Goal: Task Accomplishment & Management: Use online tool/utility

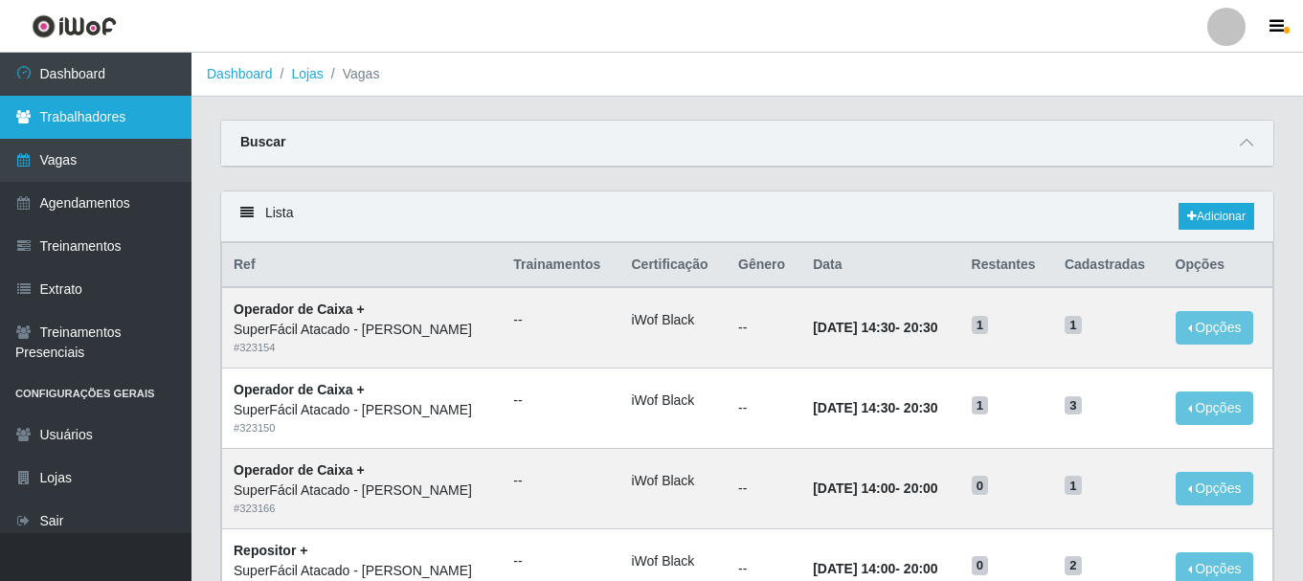
click at [107, 115] on link "Trabalhadores" at bounding box center [95, 117] width 191 height 43
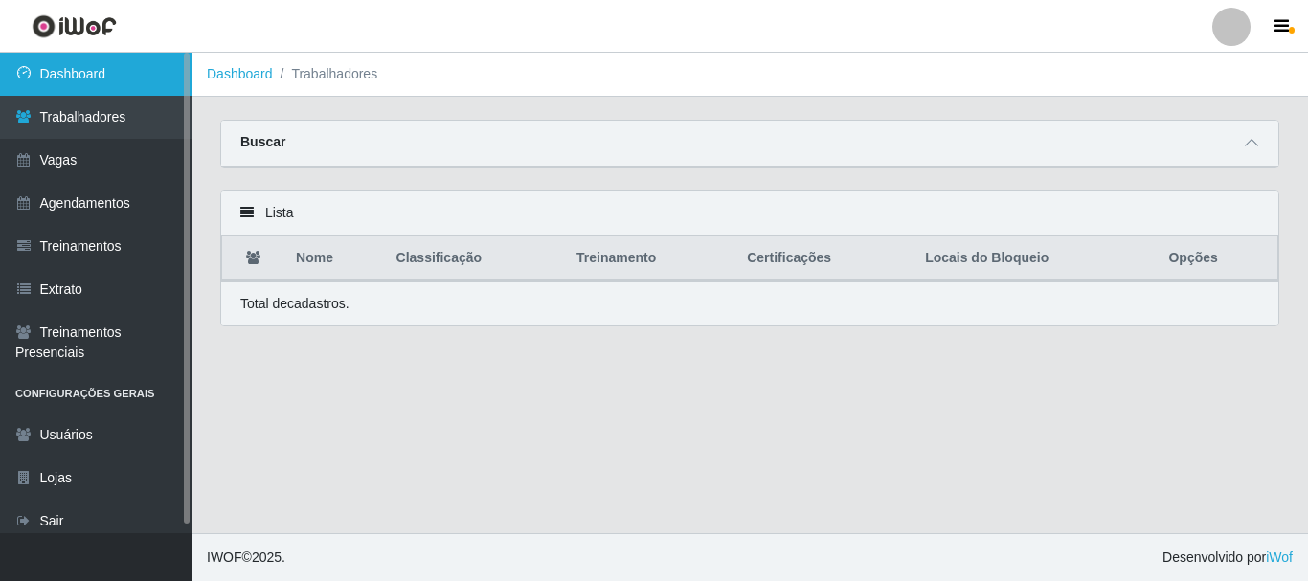
click at [89, 73] on link "Dashboard" at bounding box center [95, 74] width 191 height 43
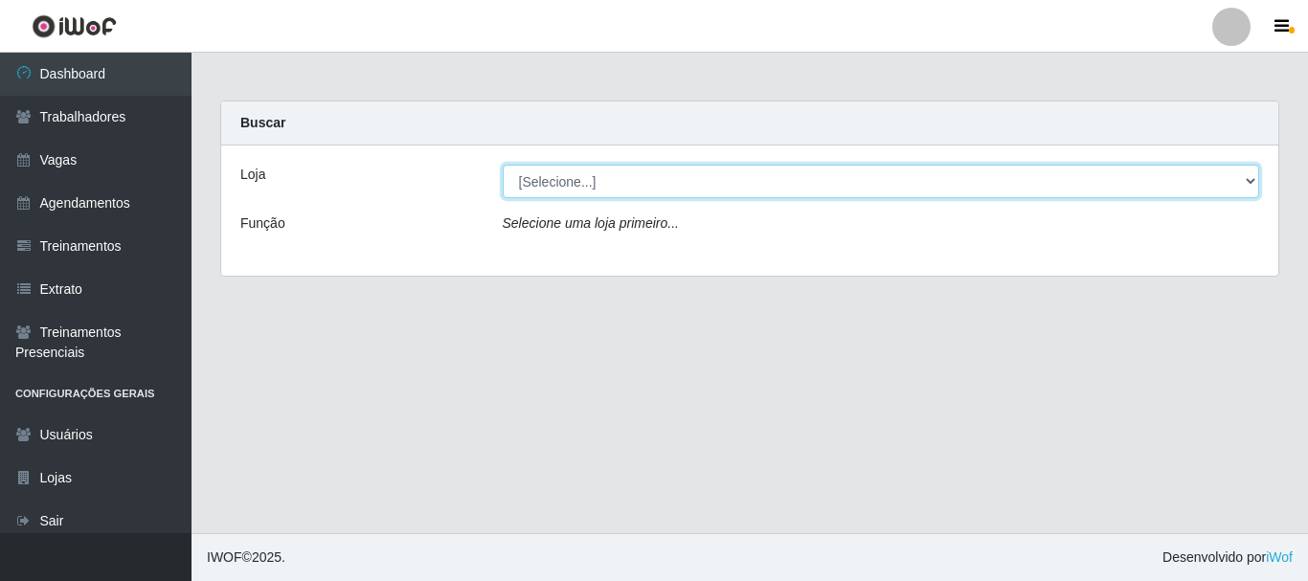
click at [1249, 189] on select "[Selecione...] SuperFácil Atacado - [PERSON_NAME]" at bounding box center [881, 182] width 757 height 34
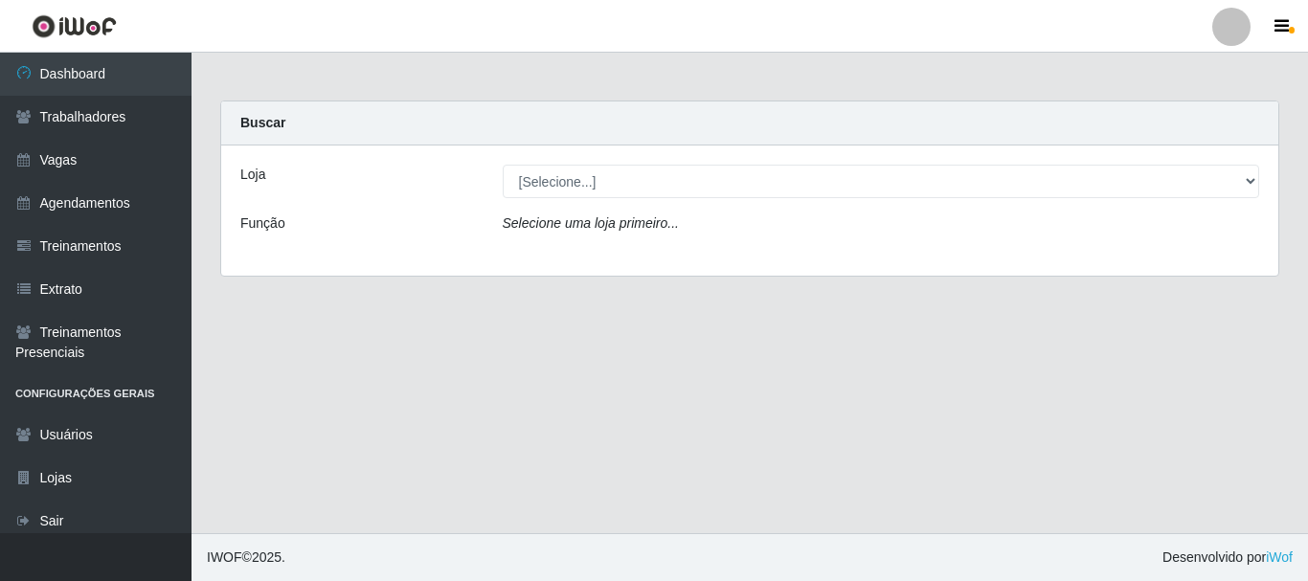
click at [836, 259] on div "Loja [Selecione...] SuperFácil Atacado - [PERSON_NAME] Função Selecione [PERSON…" at bounding box center [749, 210] width 1057 height 130
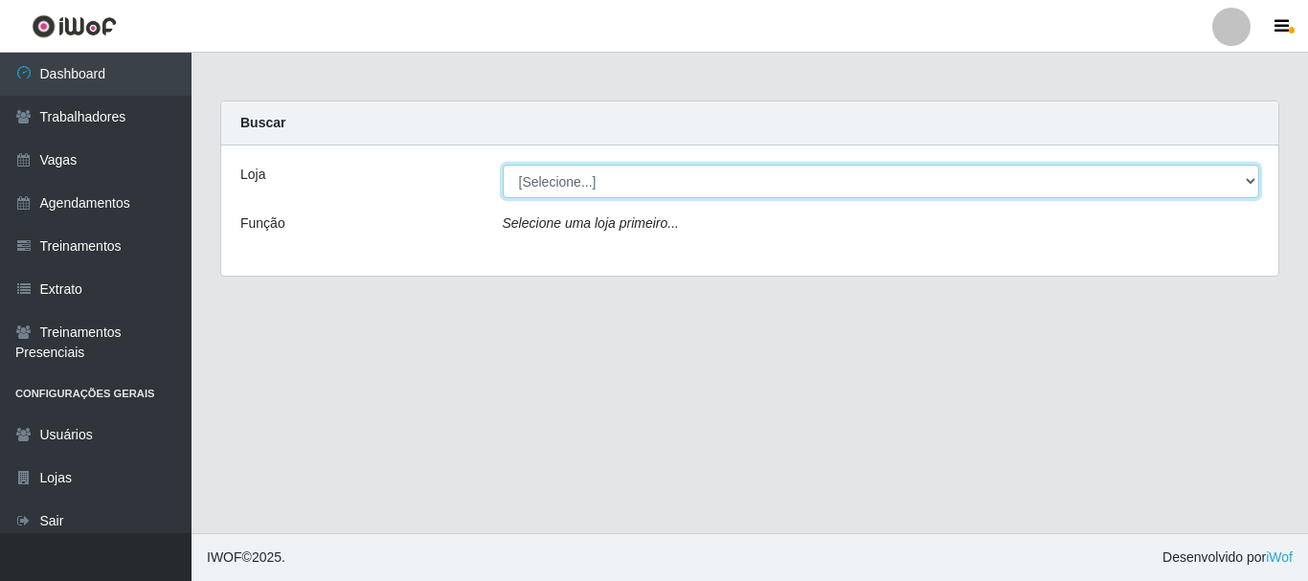
click at [1250, 179] on select "[Selecione...] SuperFácil Atacado - [PERSON_NAME]" at bounding box center [881, 182] width 757 height 34
select select "399"
click at [503, 165] on select "[Selecione...] SuperFácil Atacado - [PERSON_NAME]" at bounding box center [881, 182] width 757 height 34
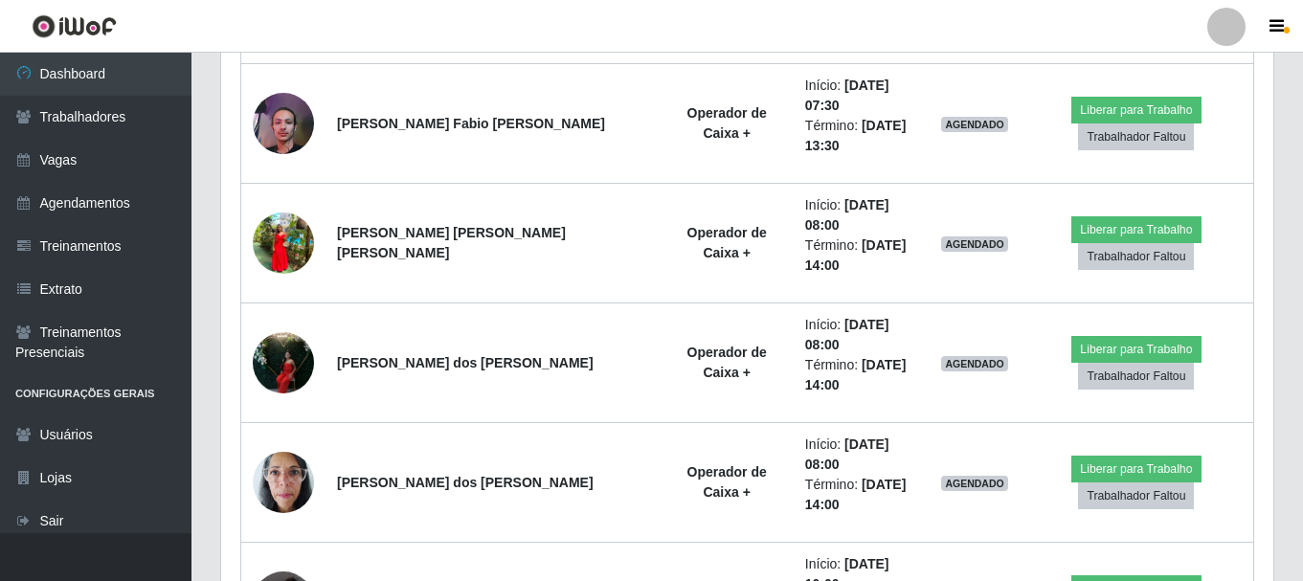
scroll to position [861, 0]
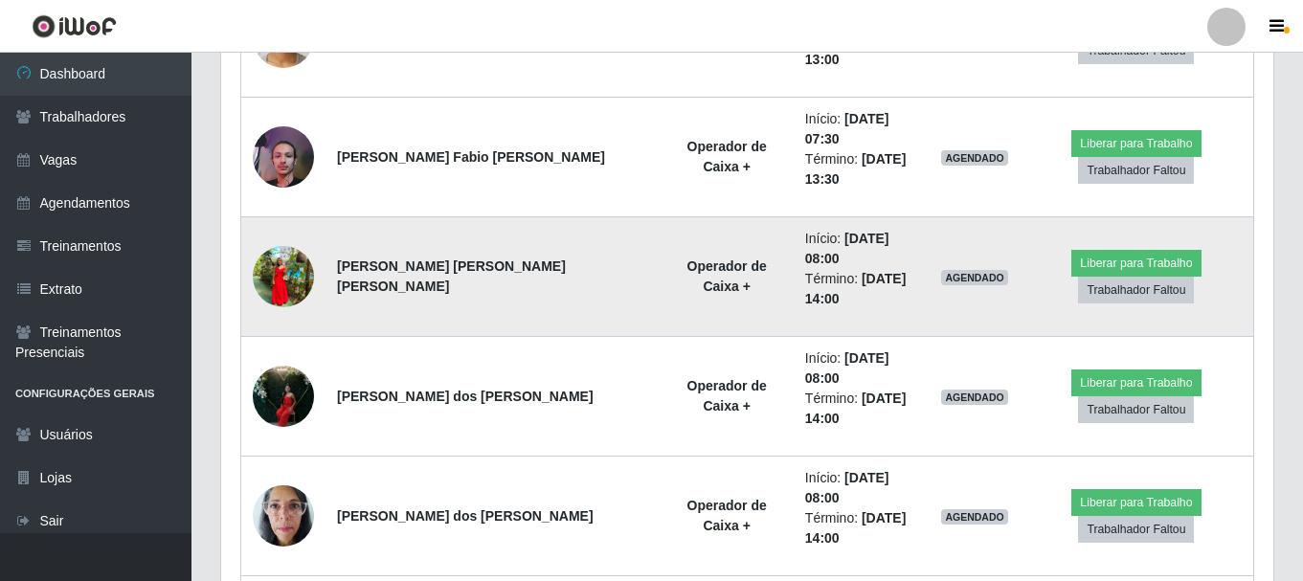
click at [299, 246] on img at bounding box center [283, 276] width 61 height 61
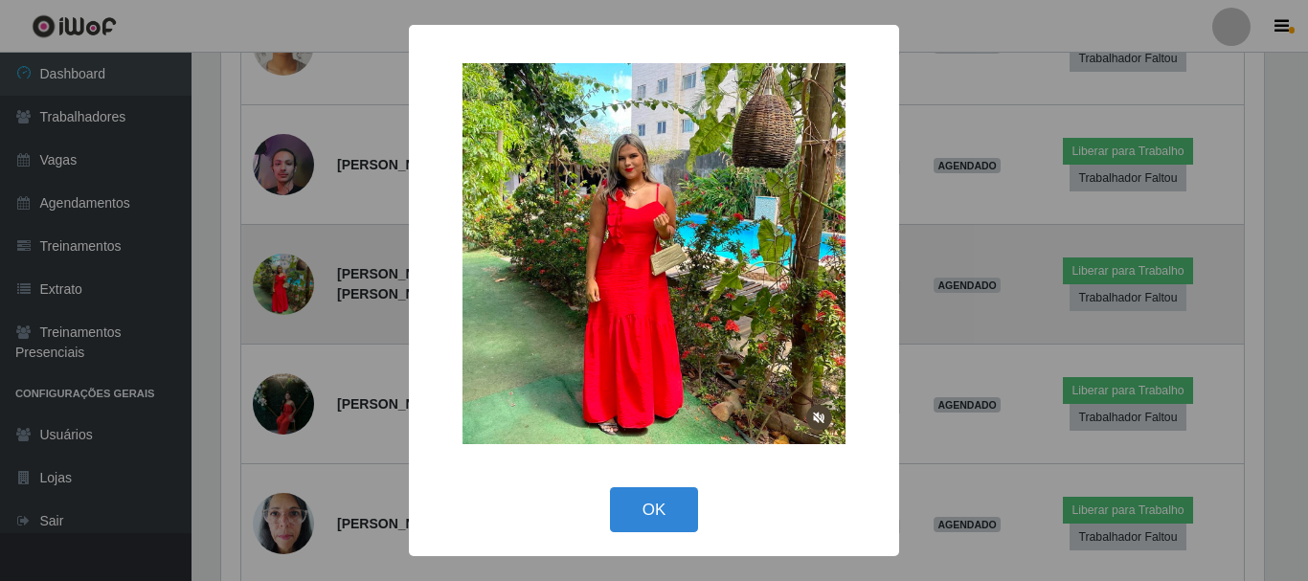
click at [299, 216] on div "× OK Cancel" at bounding box center [654, 290] width 1308 height 581
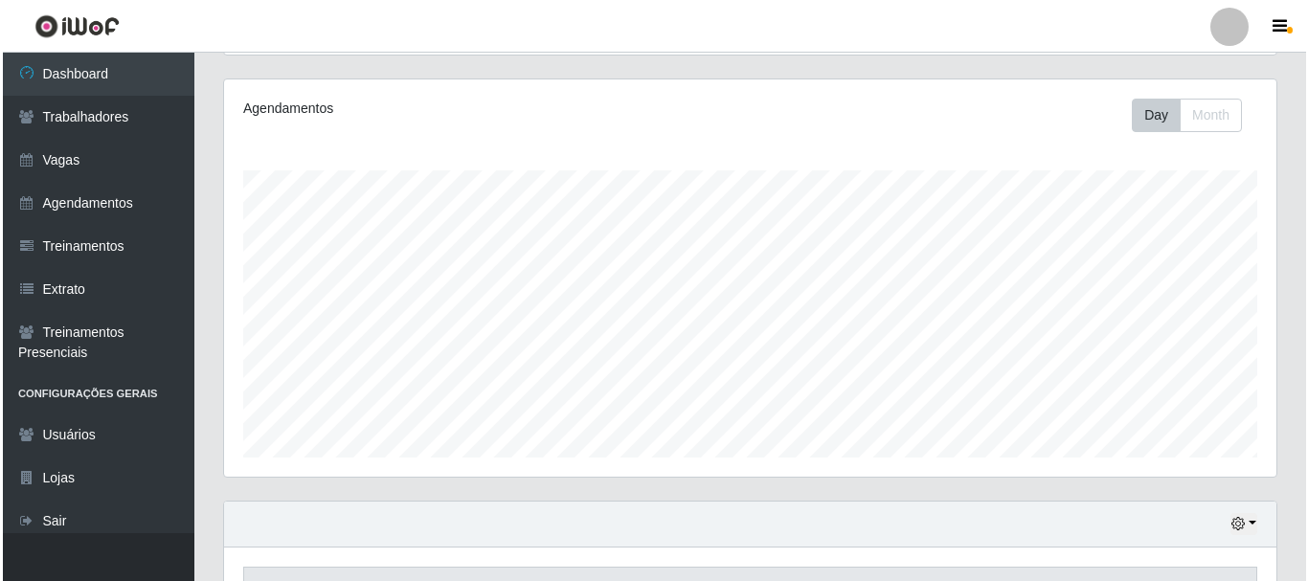
scroll to position [383, 0]
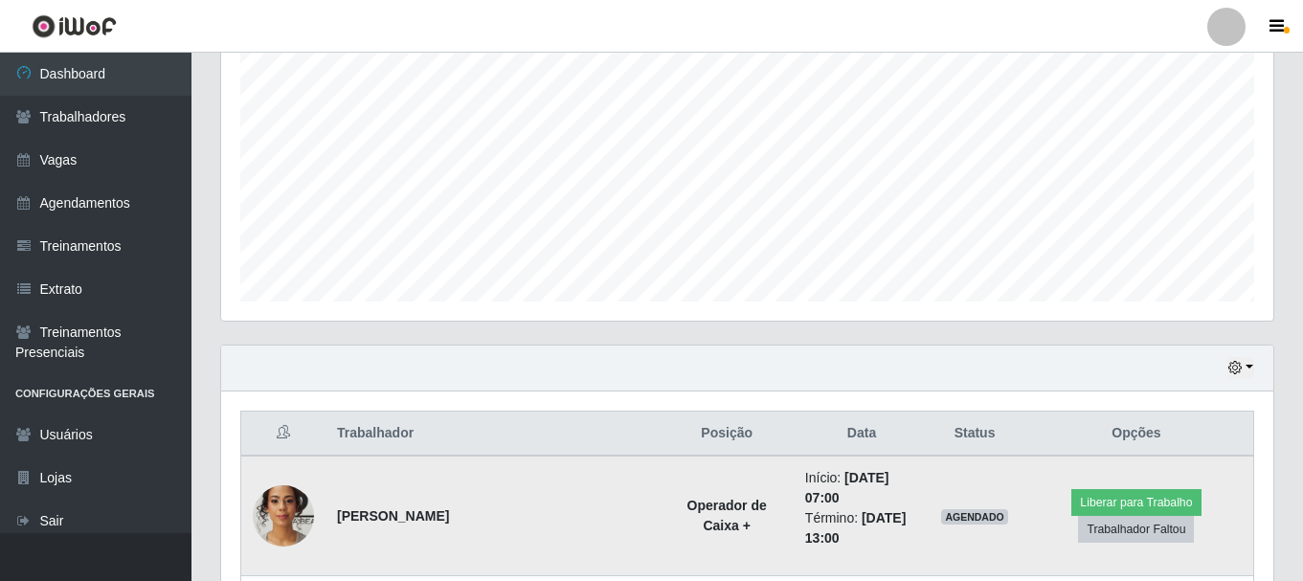
click at [276, 491] on img at bounding box center [283, 515] width 61 height 81
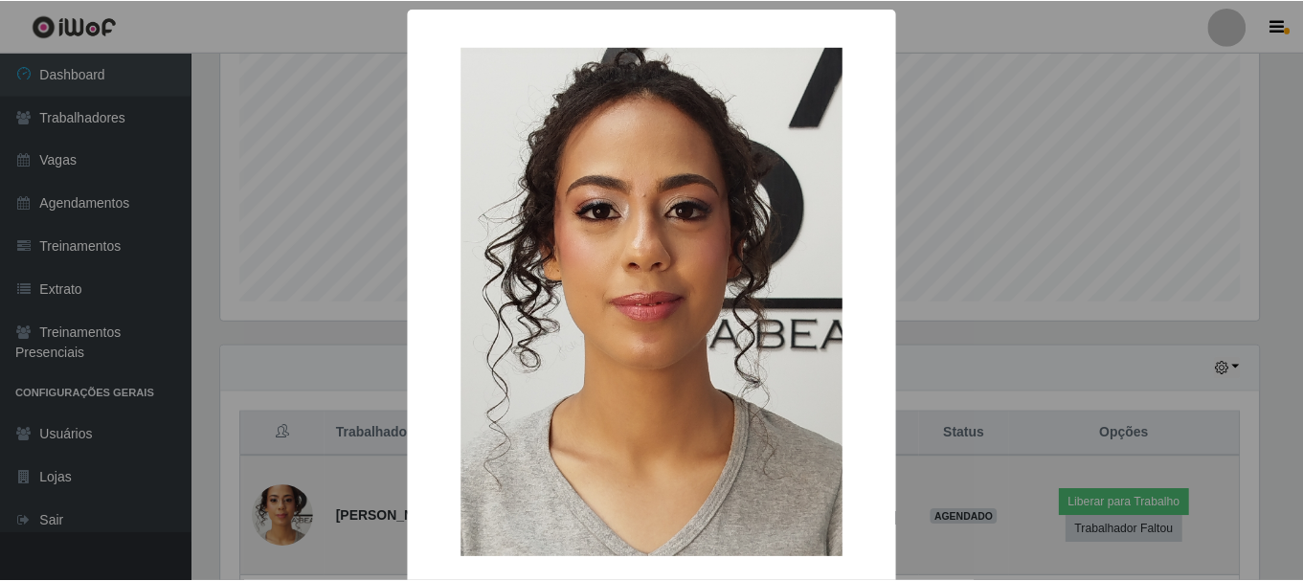
scroll to position [397, 1042]
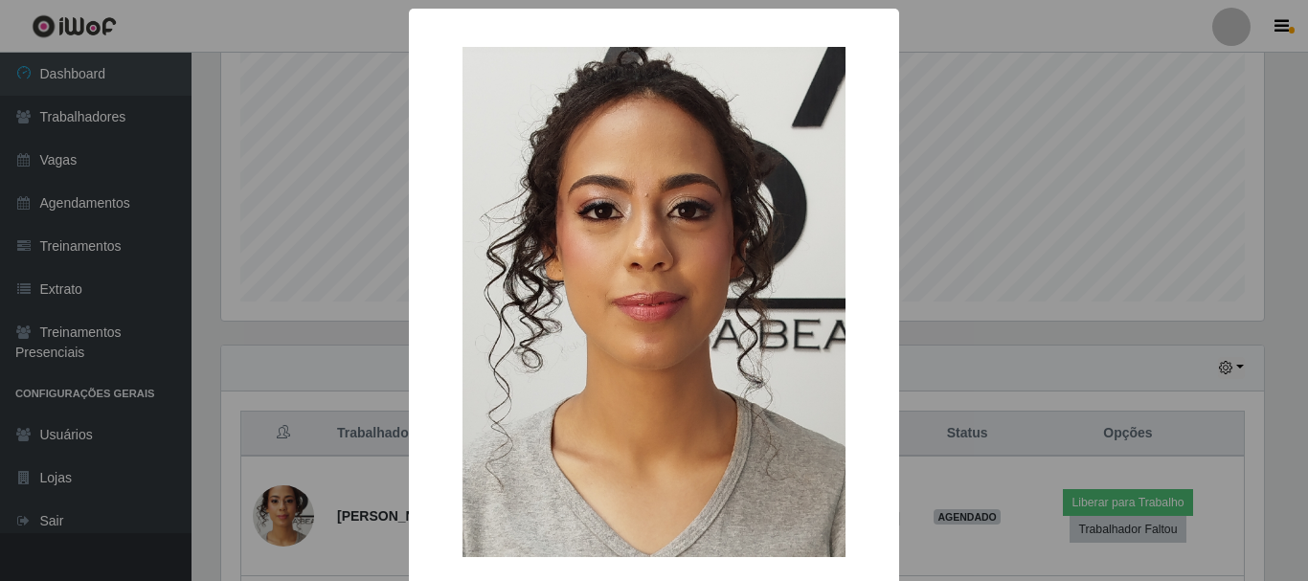
click at [277, 491] on div "× OK Cancel" at bounding box center [654, 290] width 1308 height 581
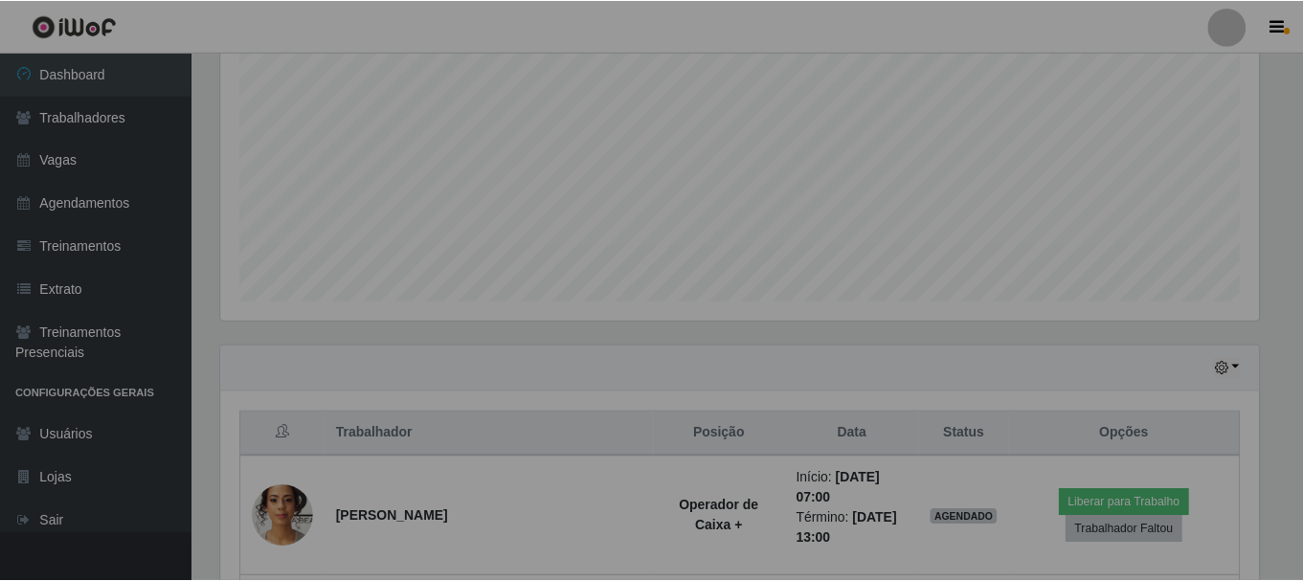
scroll to position [397, 1052]
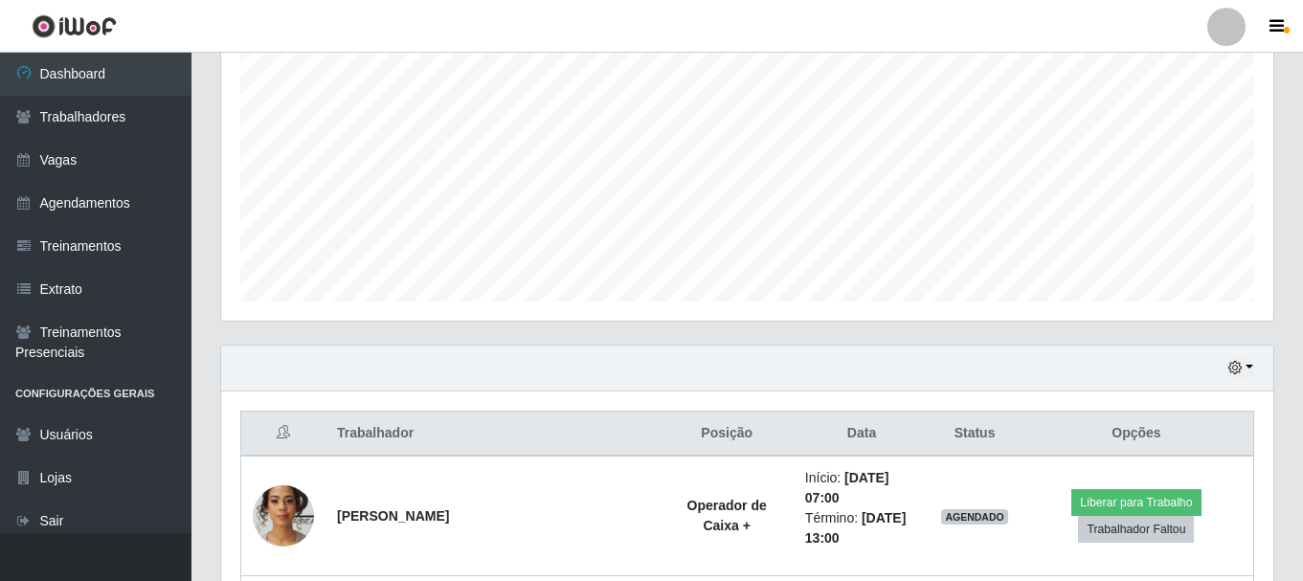
click at [119, 46] on link at bounding box center [74, 26] width 148 height 53
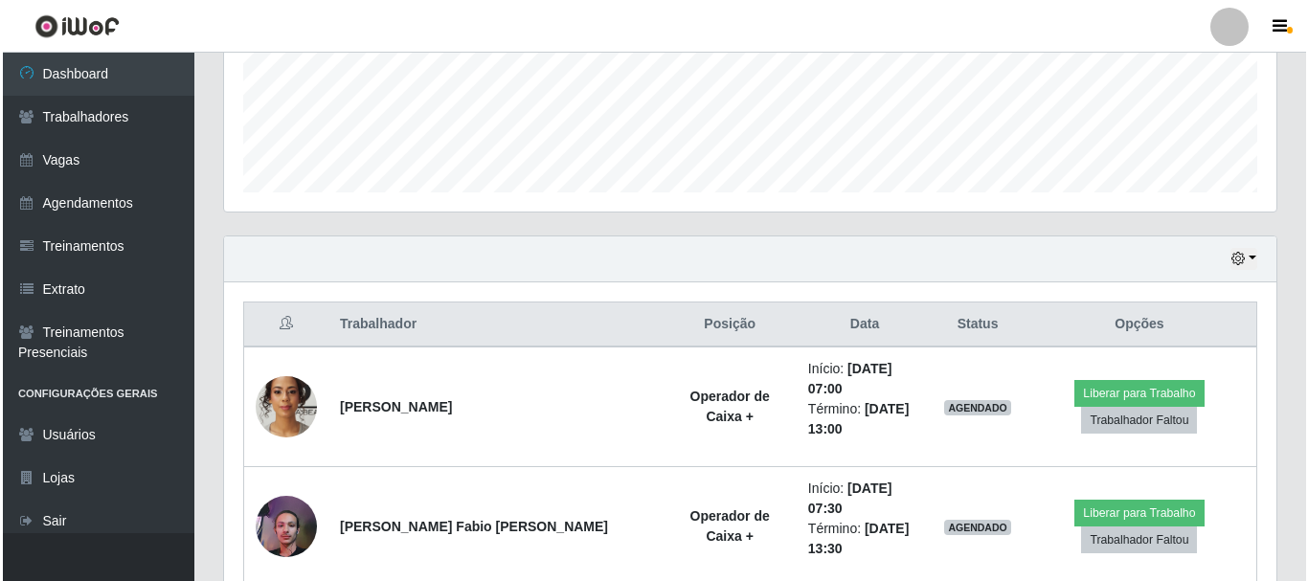
scroll to position [574, 0]
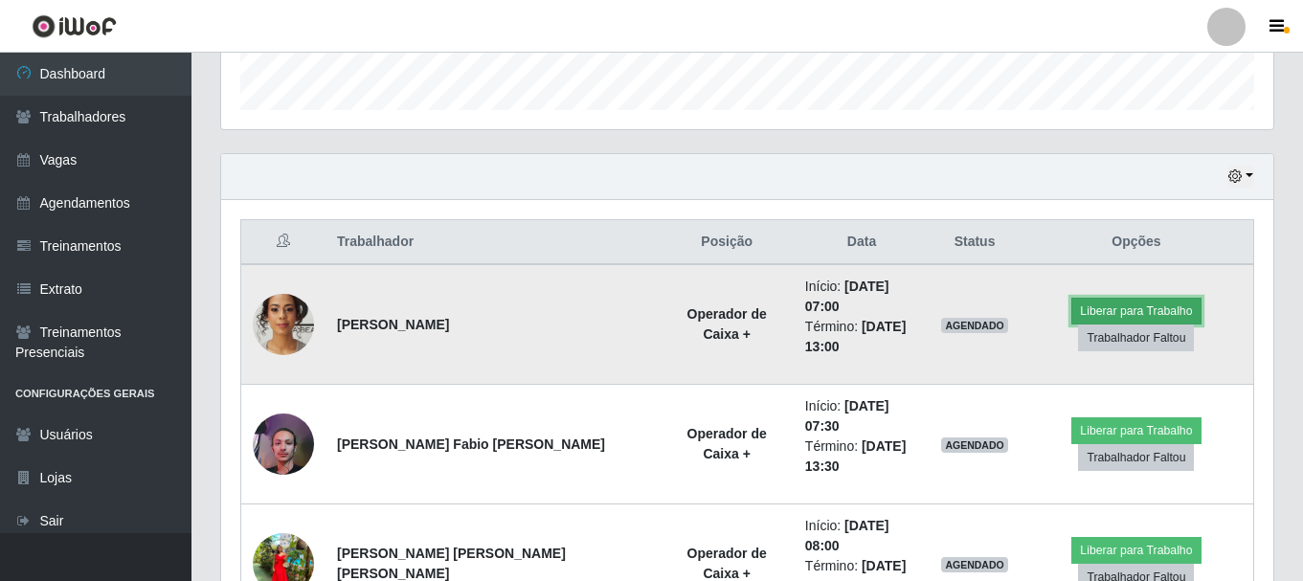
click at [1111, 298] on button "Liberar para Trabalho" at bounding box center [1135, 311] width 129 height 27
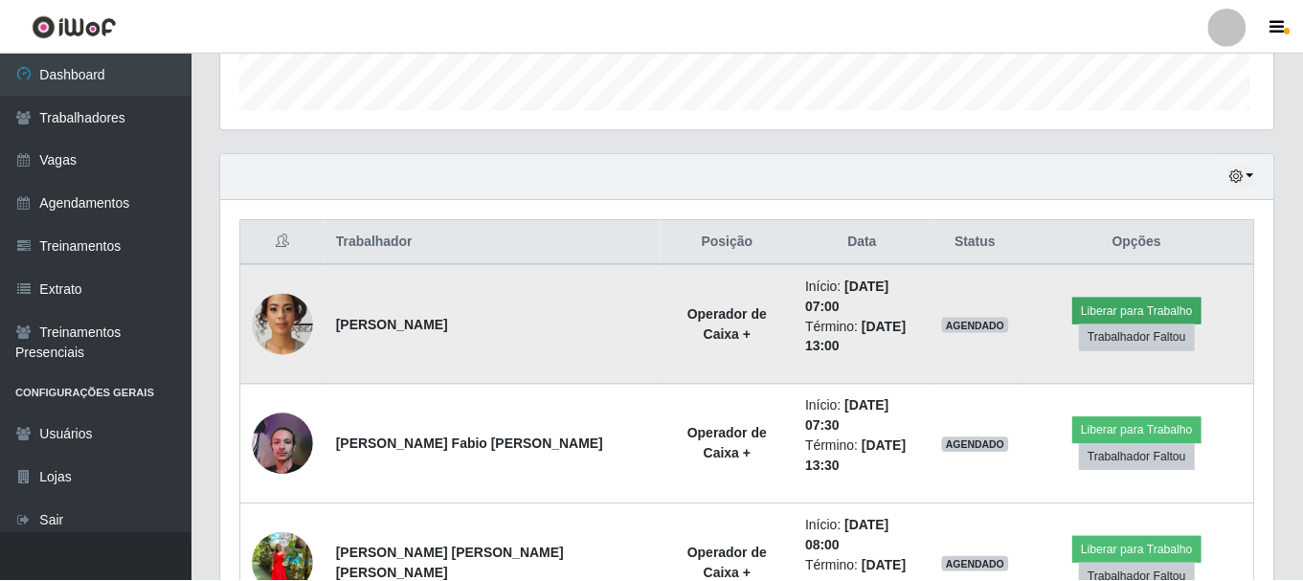
scroll to position [397, 1042]
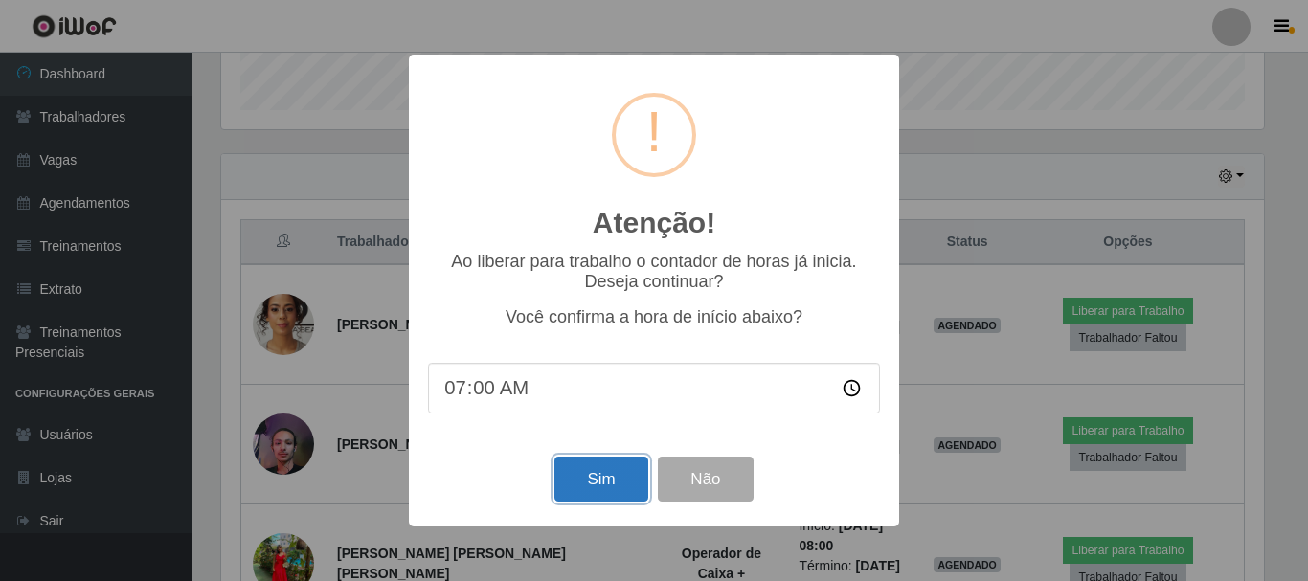
click at [587, 487] on button "Sim" at bounding box center [600, 479] width 93 height 45
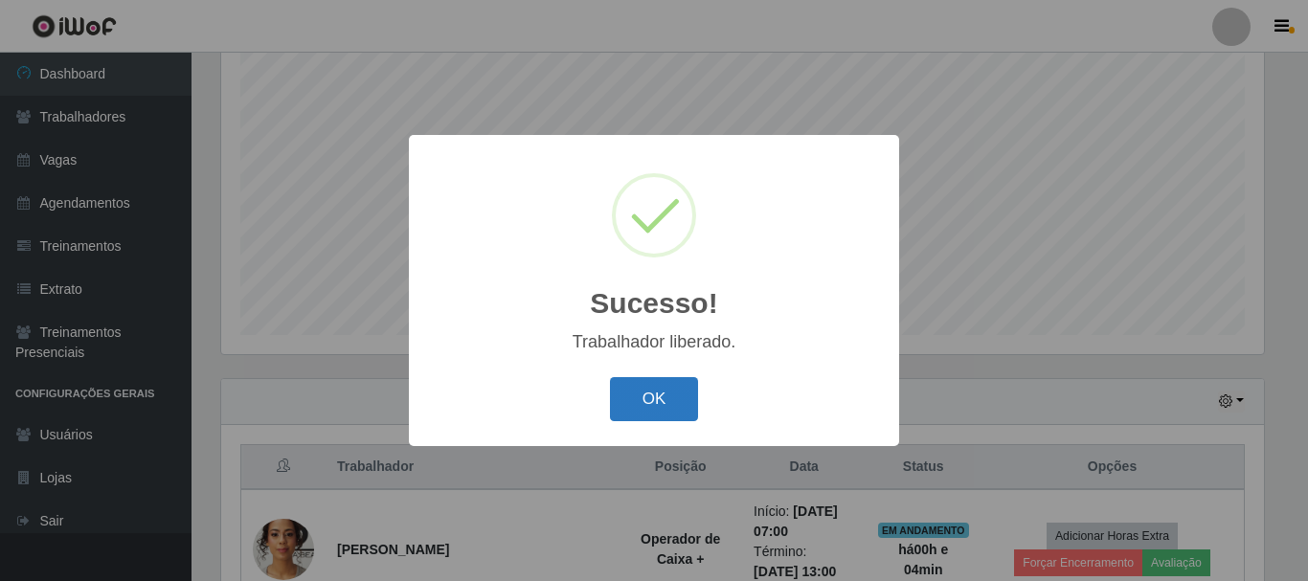
click at [622, 403] on button "OK" at bounding box center [654, 399] width 89 height 45
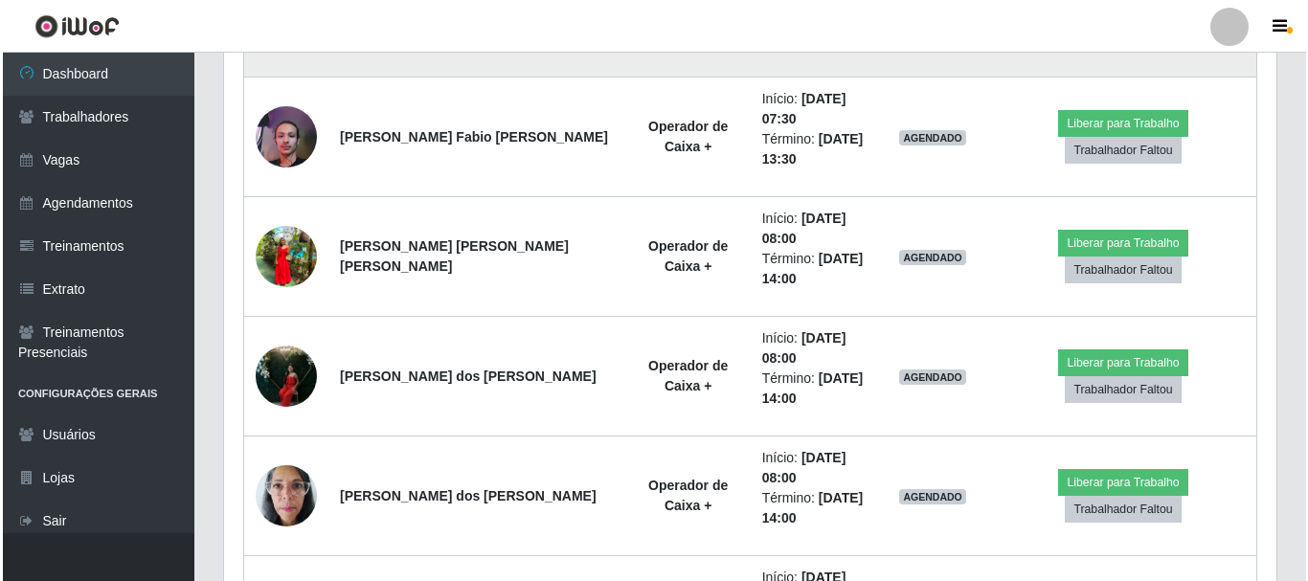
scroll to position [924, 0]
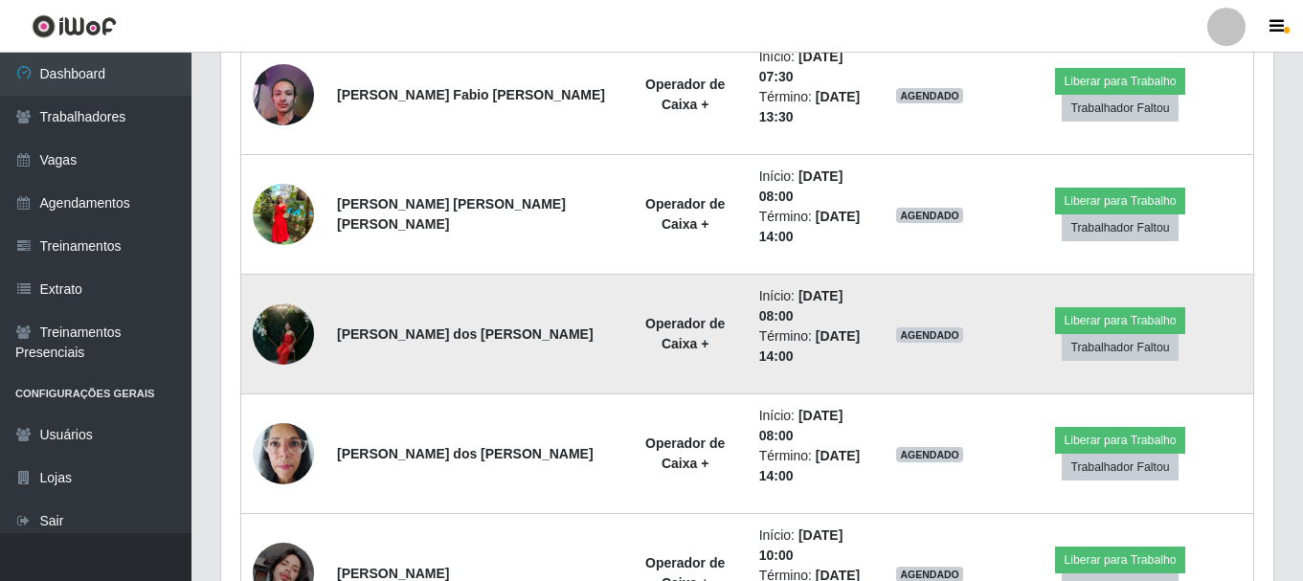
click at [302, 335] on img at bounding box center [283, 333] width 61 height 81
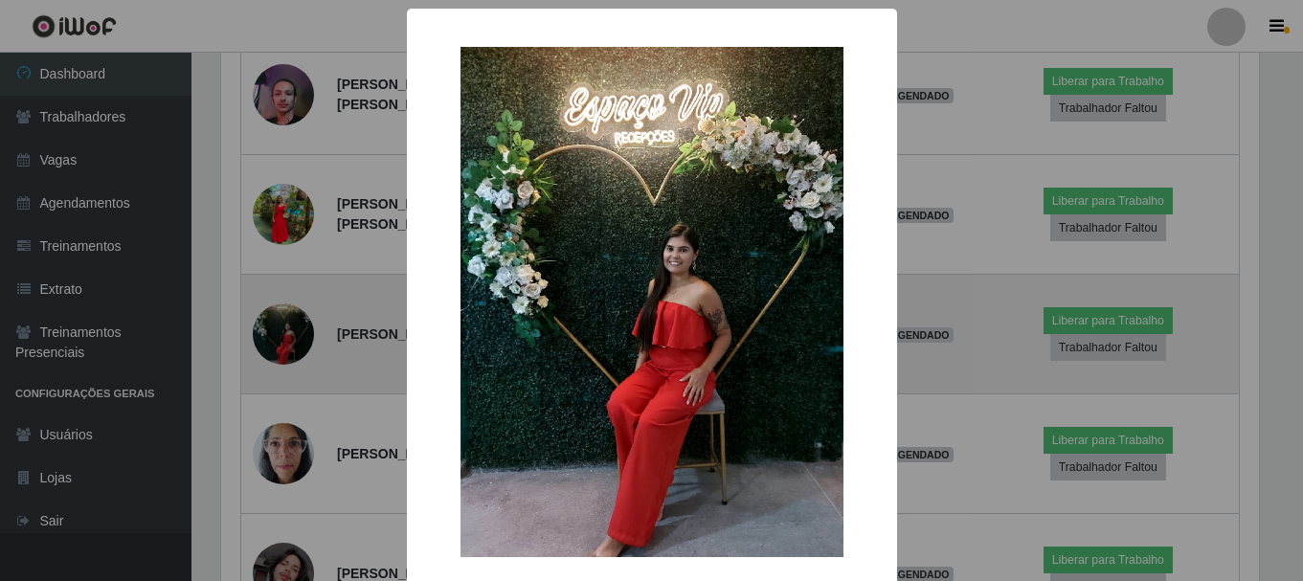
scroll to position [397, 1042]
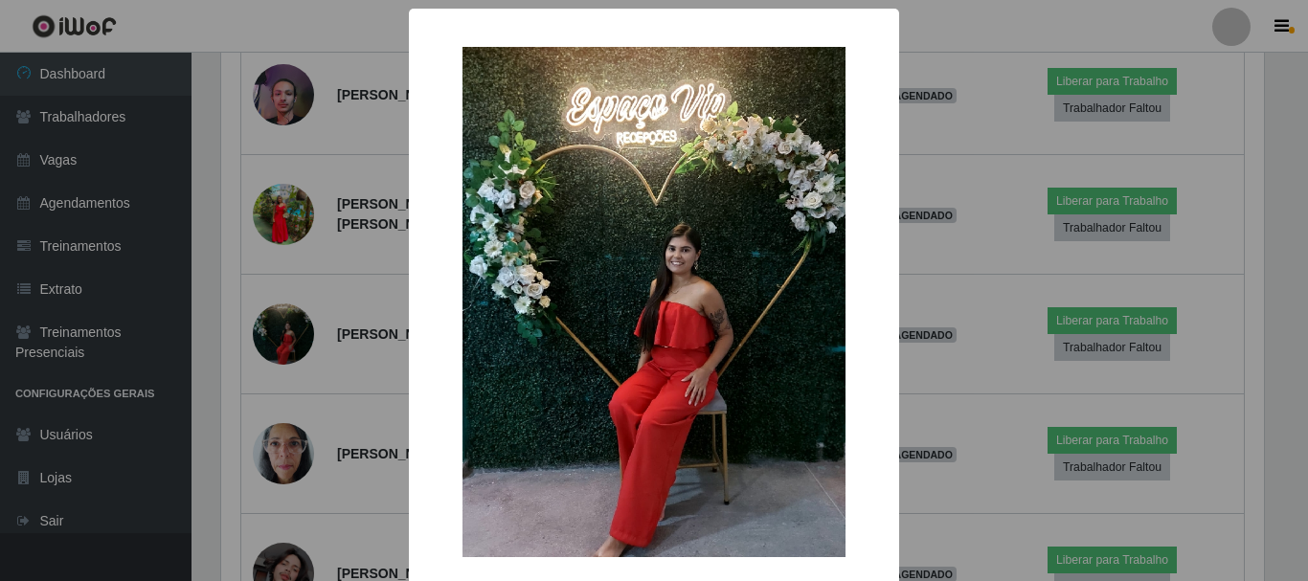
click at [379, 298] on div "× OK Cancel" at bounding box center [654, 290] width 1308 height 581
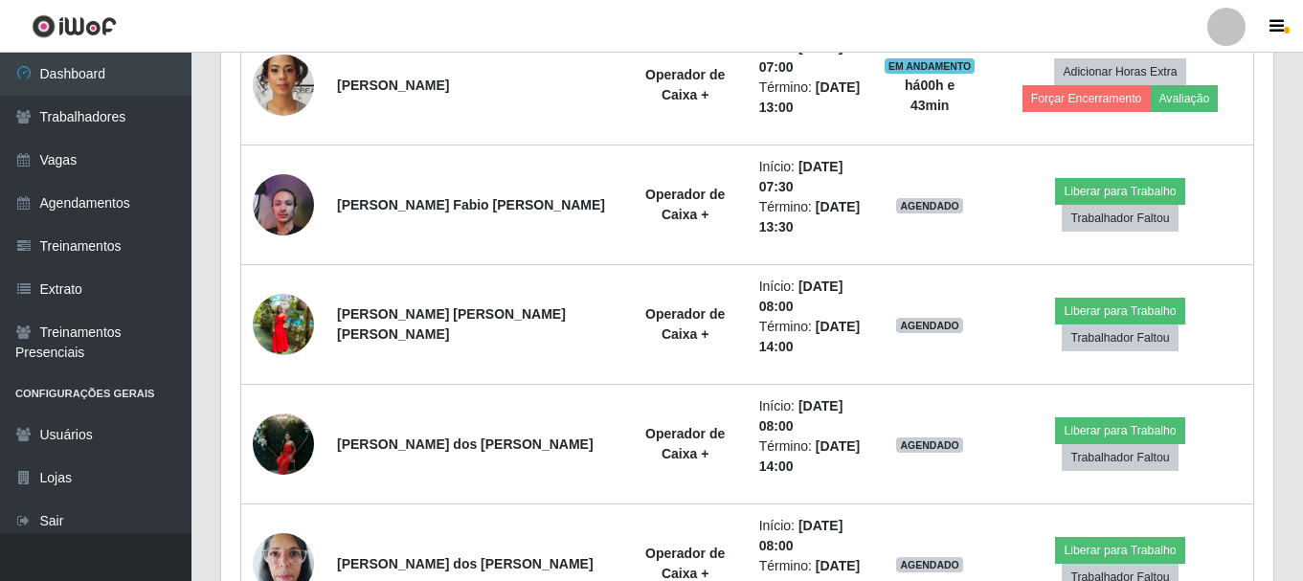
scroll to position [780, 0]
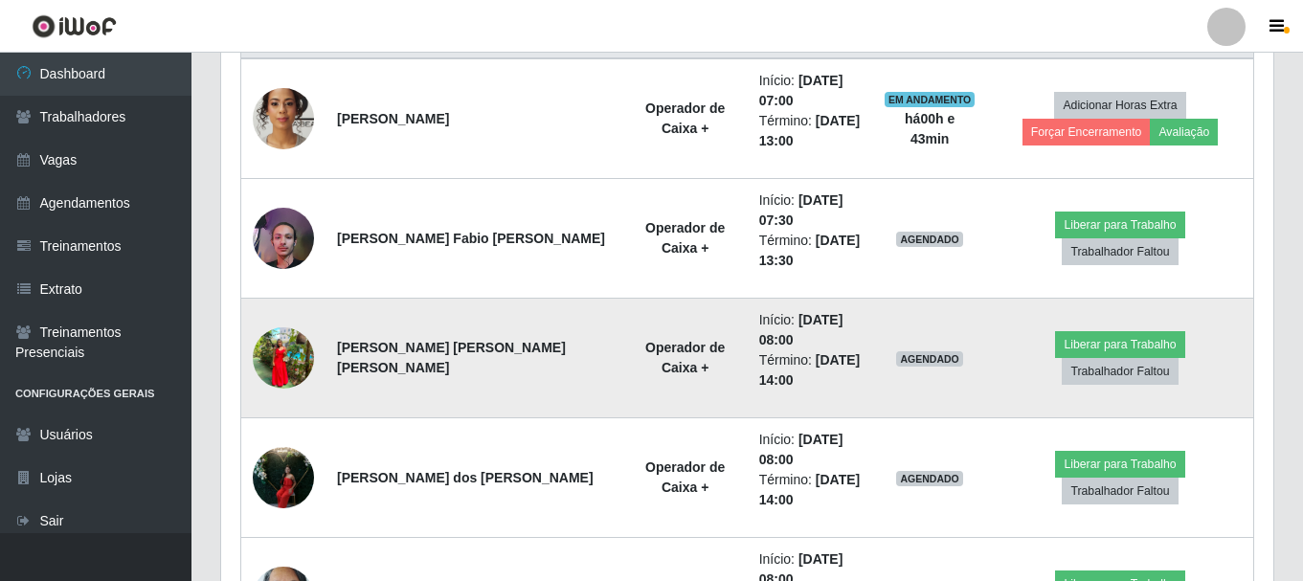
click at [294, 363] on img at bounding box center [283, 357] width 61 height 61
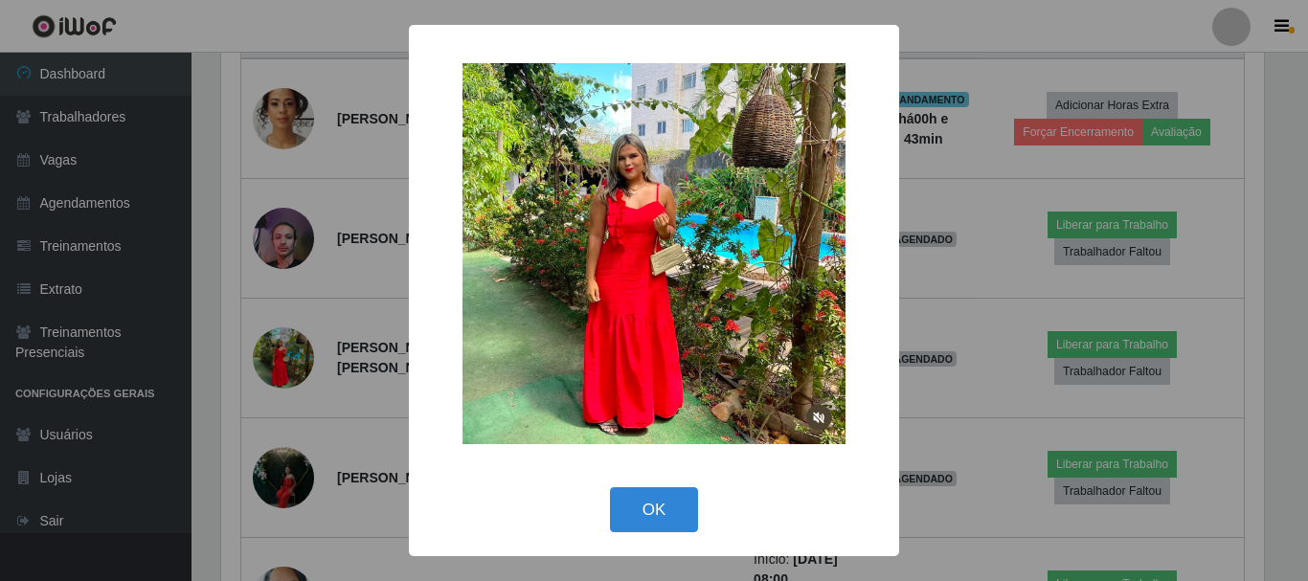
click at [106, 306] on div "× OK Cancel" at bounding box center [654, 290] width 1308 height 581
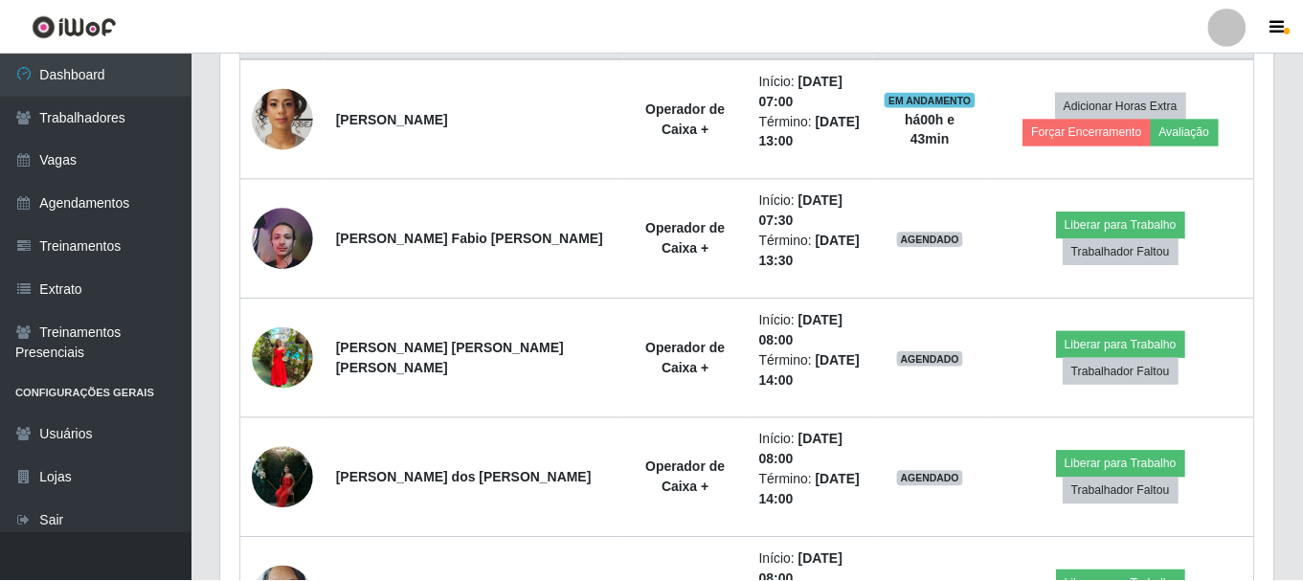
scroll to position [397, 1052]
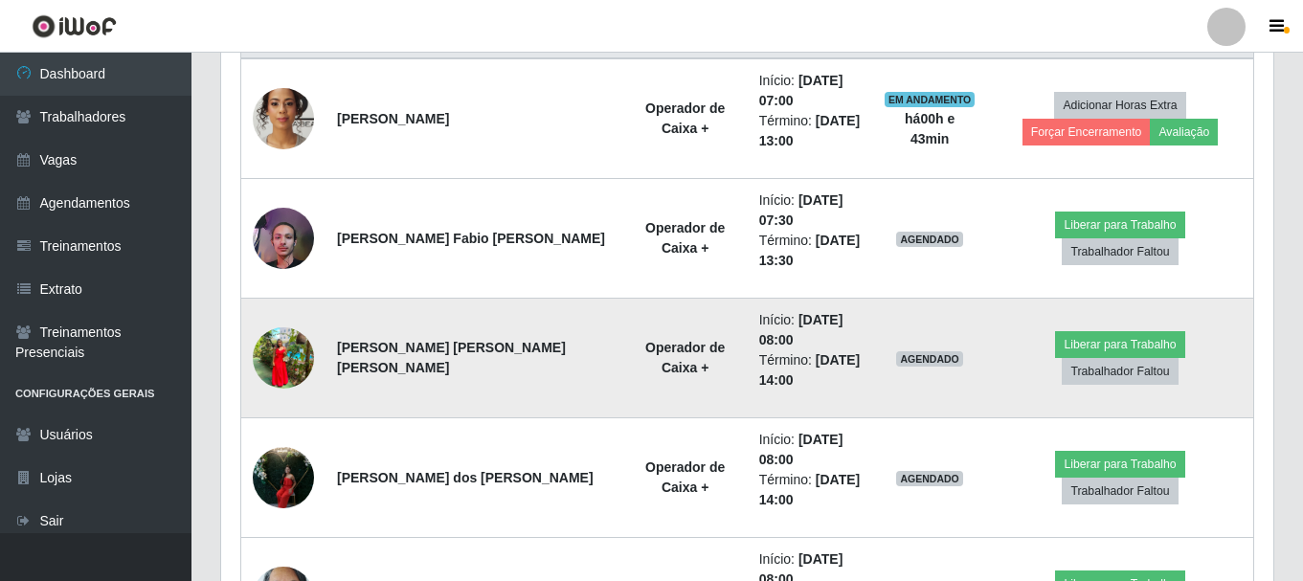
click at [282, 353] on img at bounding box center [283, 357] width 61 height 61
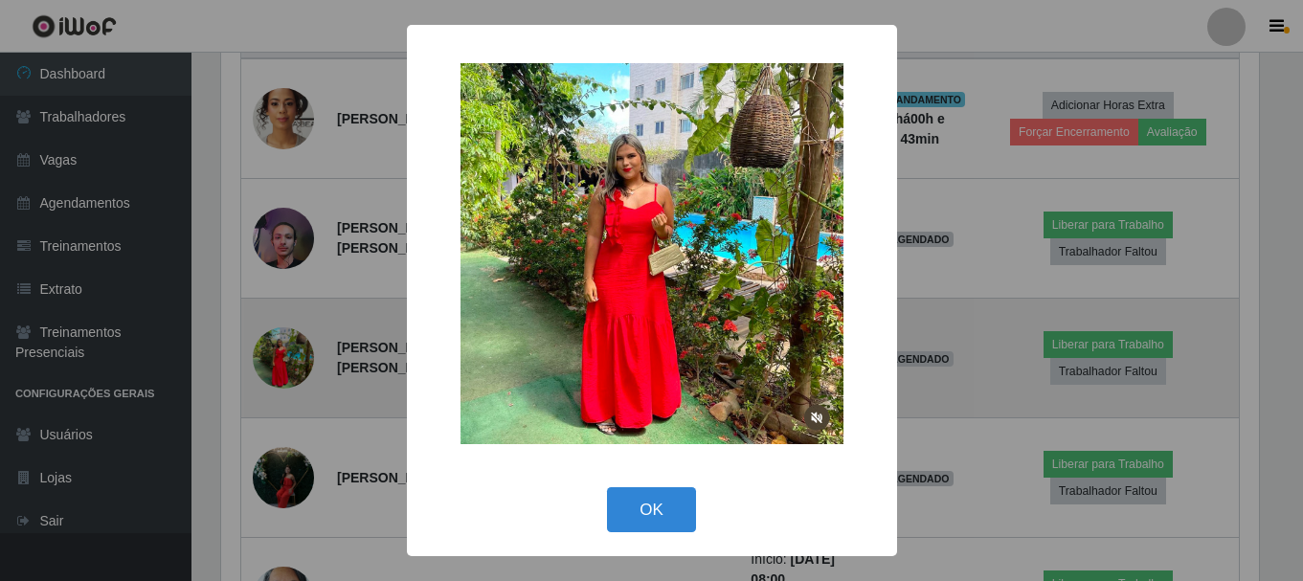
scroll to position [397, 1042]
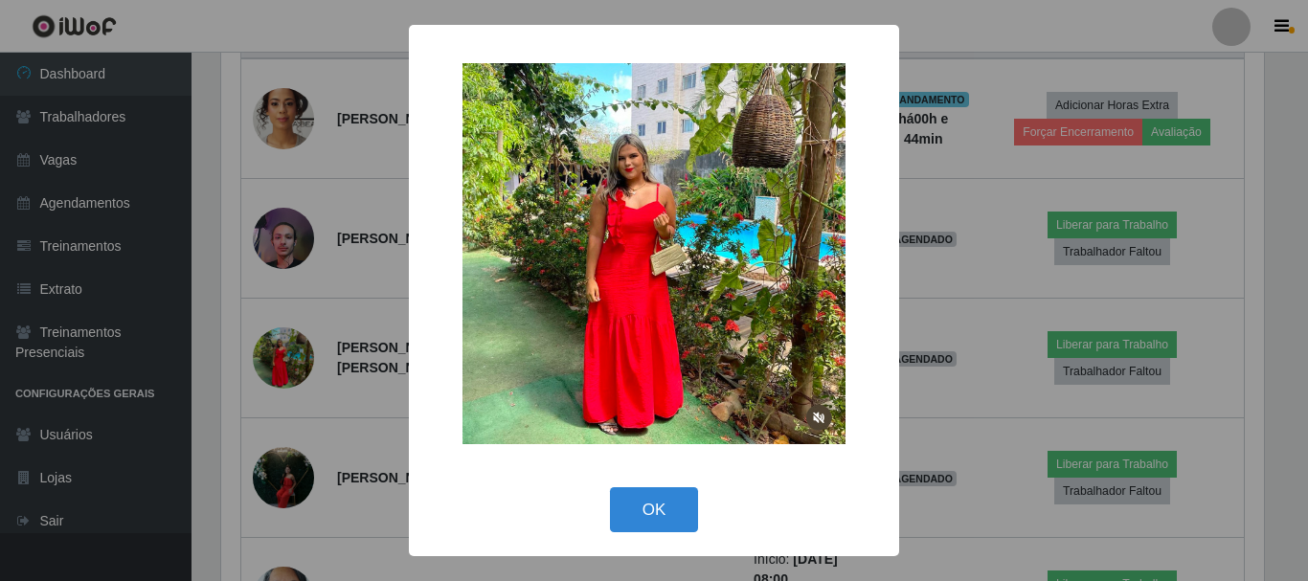
click at [390, 456] on div "× OK Cancel" at bounding box center [654, 290] width 1308 height 581
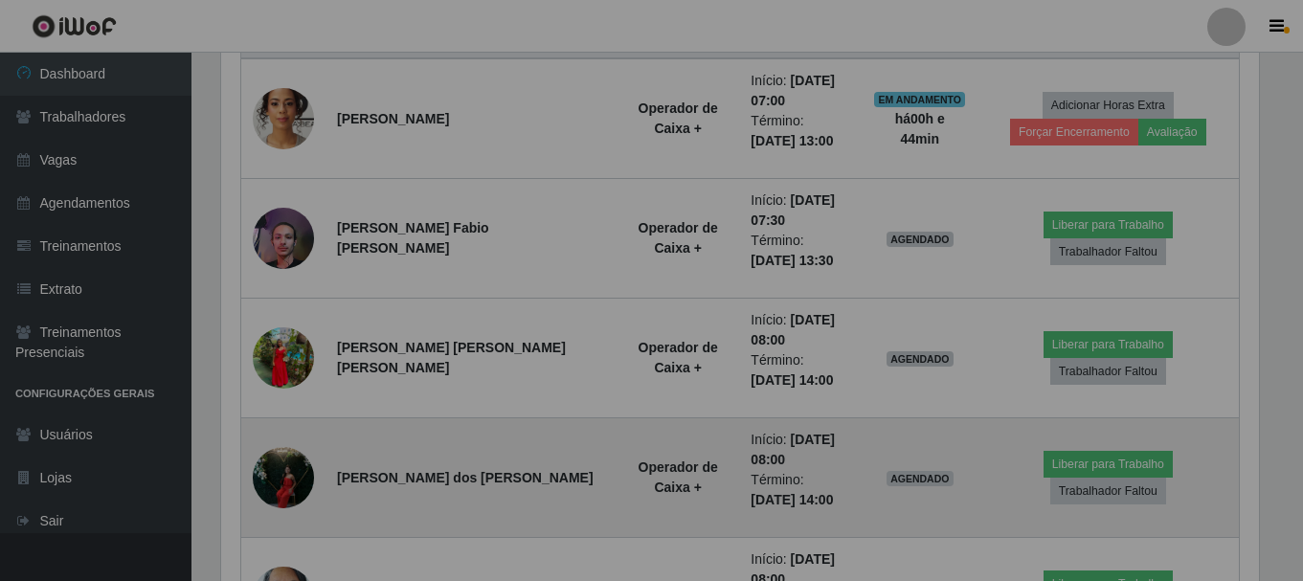
scroll to position [397, 1052]
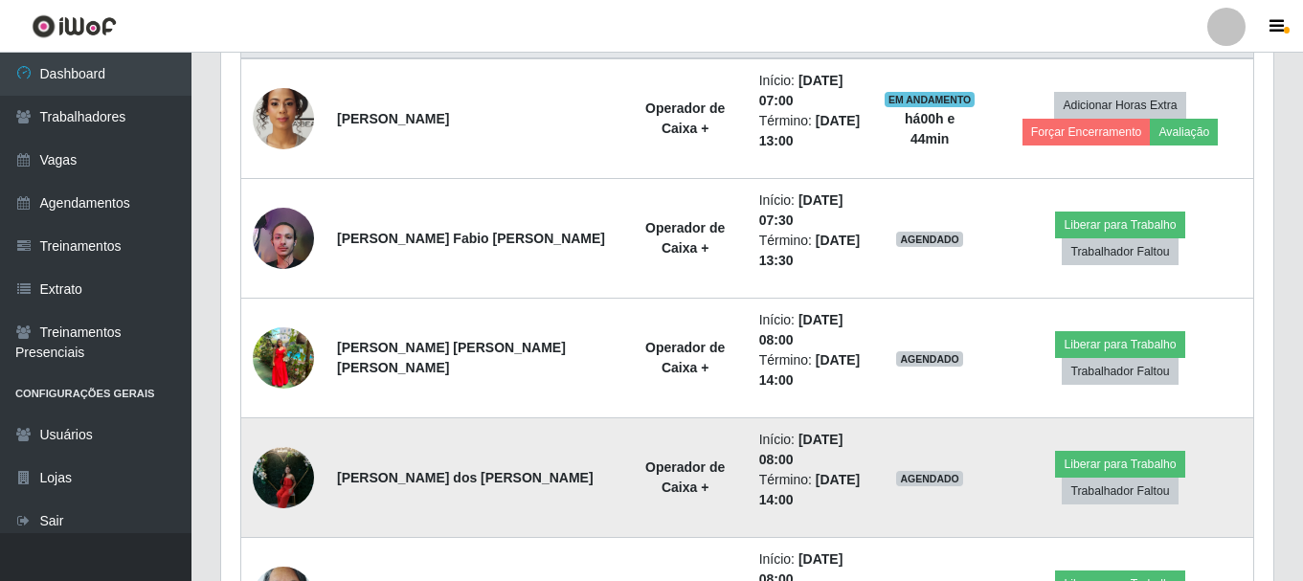
click at [301, 476] on img at bounding box center [283, 476] width 61 height 81
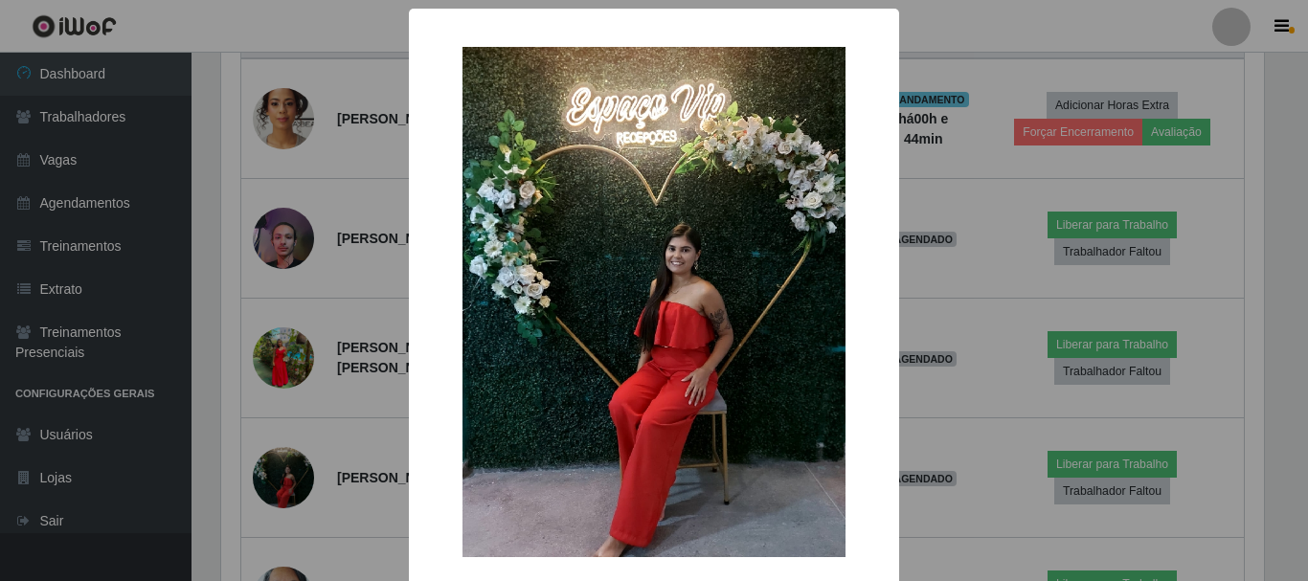
click at [882, 289] on div "× OK Cancel" at bounding box center [654, 339] width 490 height 661
click at [342, 437] on div "× OK Cancel" at bounding box center [654, 290] width 1308 height 581
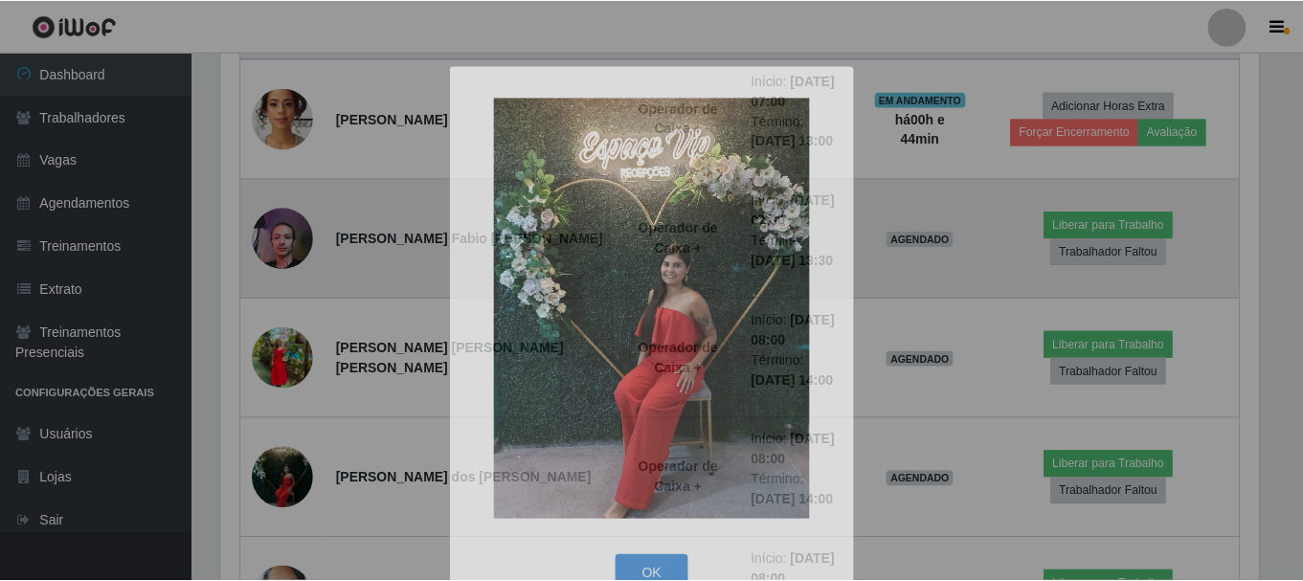
scroll to position [397, 1052]
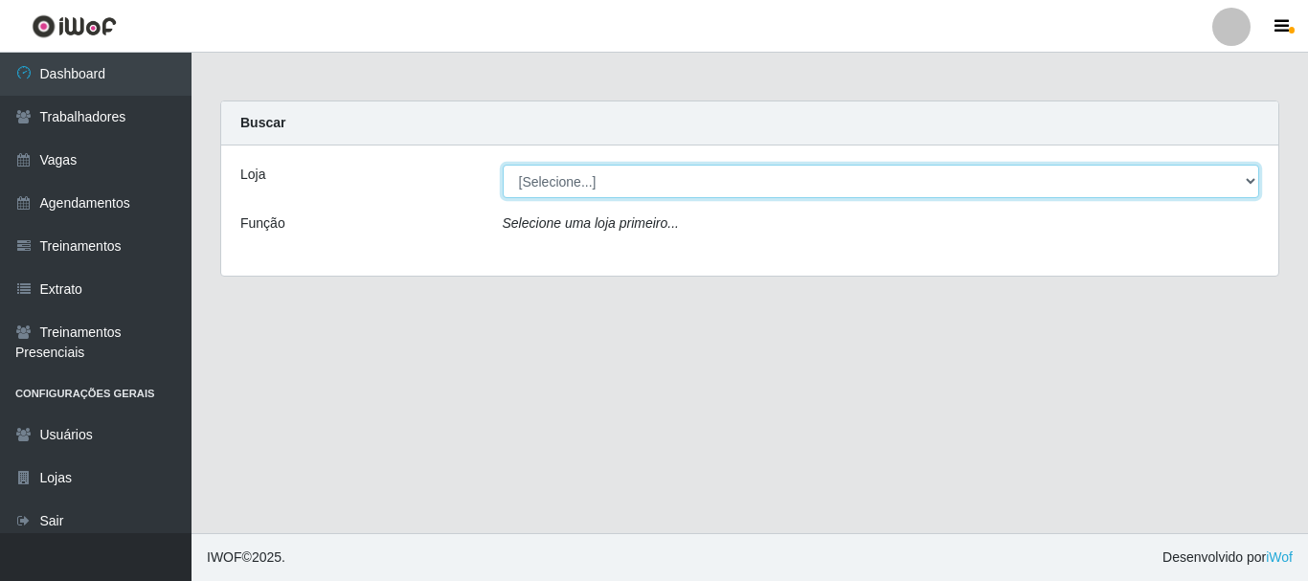
click at [1254, 182] on select "[Selecione...] SuperFácil Atacado - [PERSON_NAME]" at bounding box center [881, 182] width 757 height 34
select select "399"
click at [503, 165] on select "[Selecione...] SuperFácil Atacado - [PERSON_NAME]" at bounding box center [881, 182] width 757 height 34
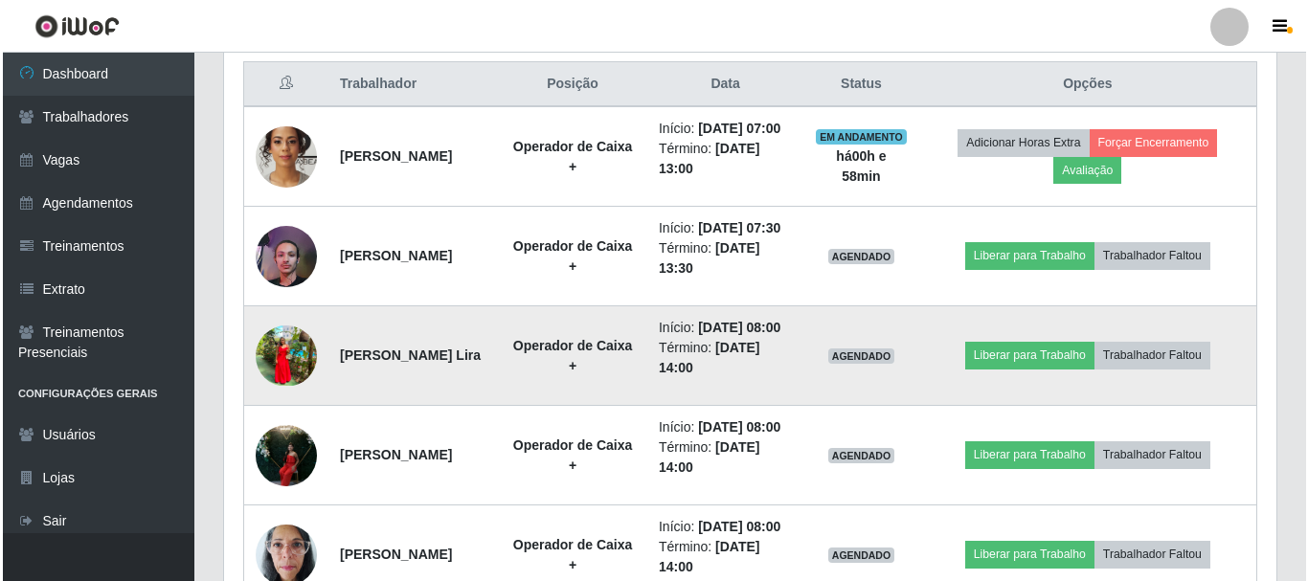
scroll to position [766, 0]
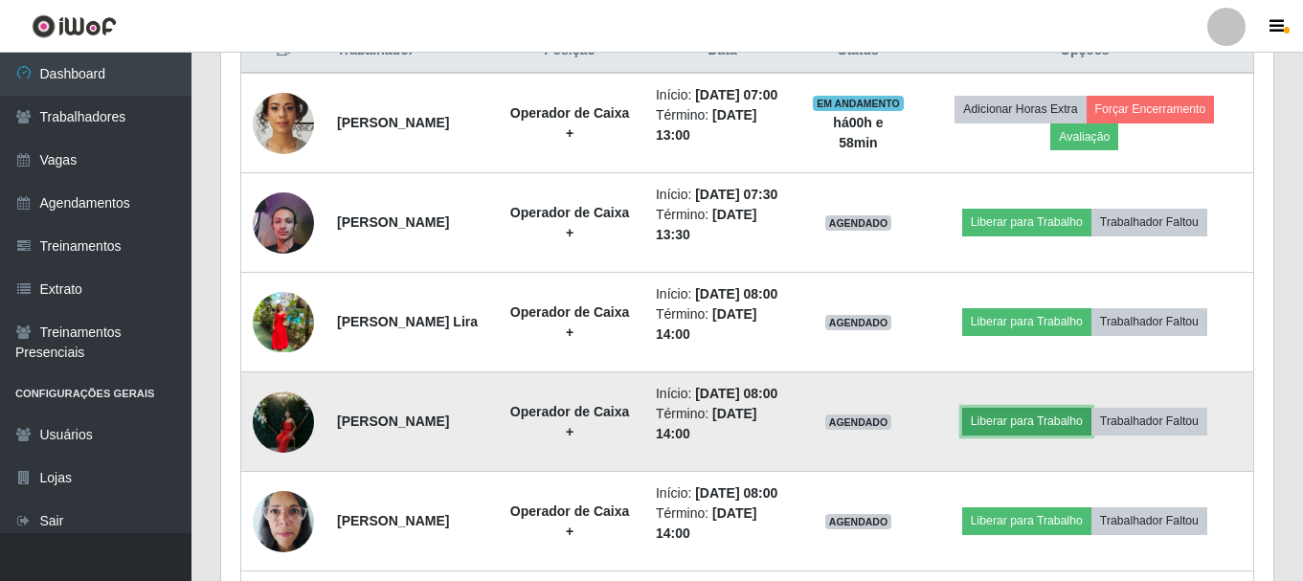
click at [1033, 435] on button "Liberar para Trabalho" at bounding box center [1026, 421] width 129 height 27
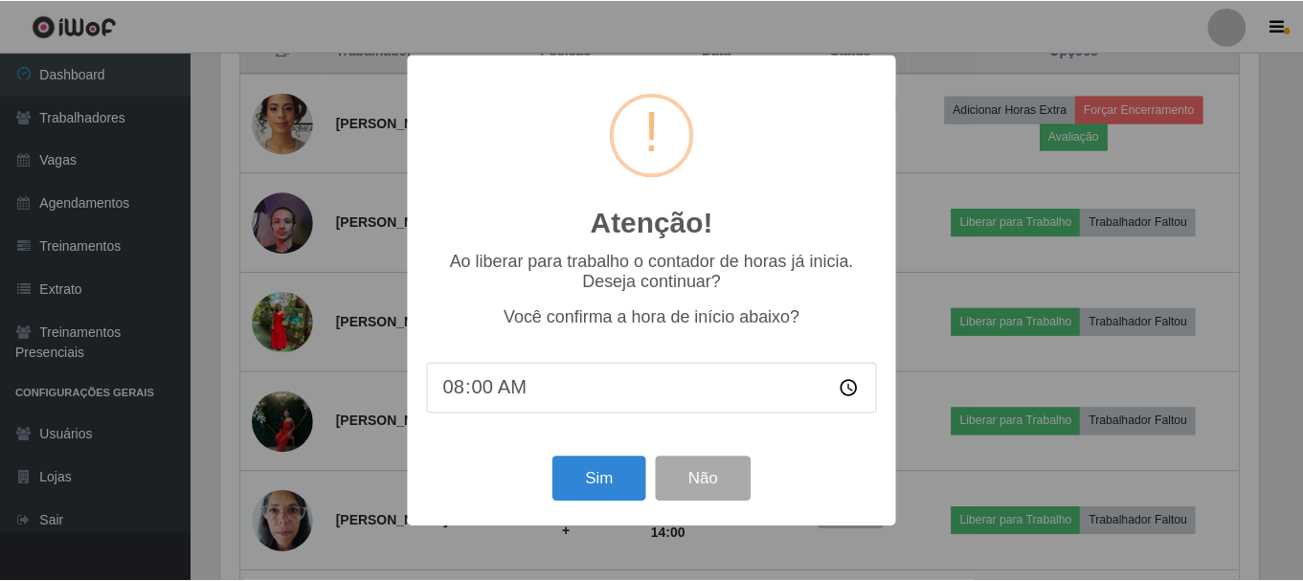
scroll to position [397, 1042]
click at [614, 481] on button "Sim" at bounding box center [600, 479] width 93 height 45
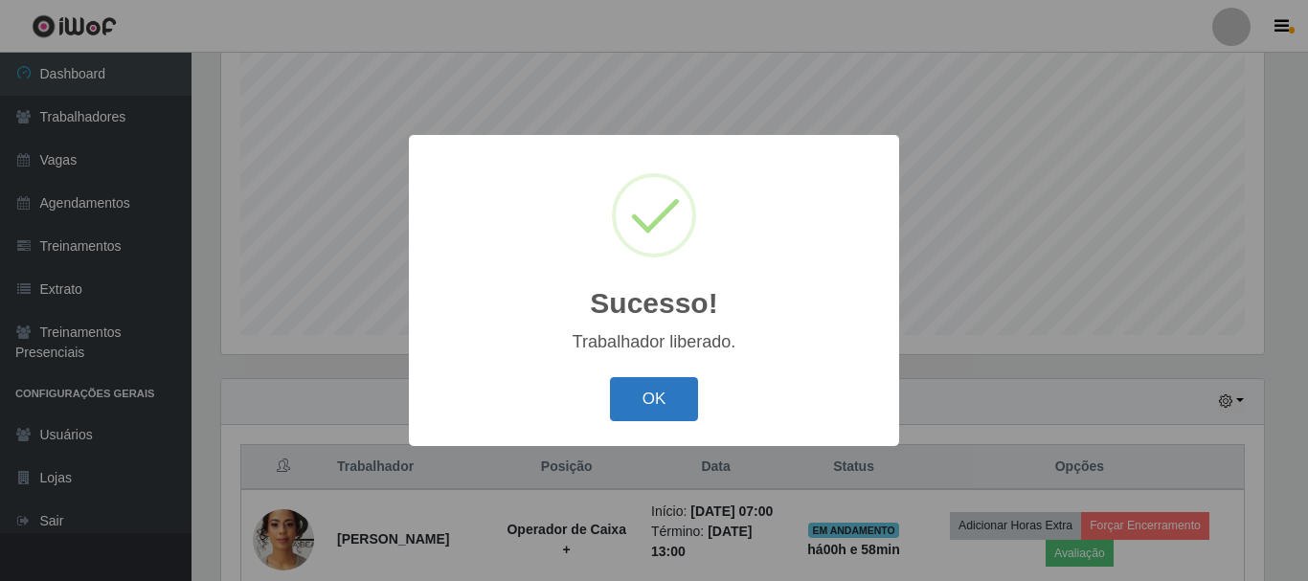
click at [668, 413] on button "OK" at bounding box center [654, 399] width 89 height 45
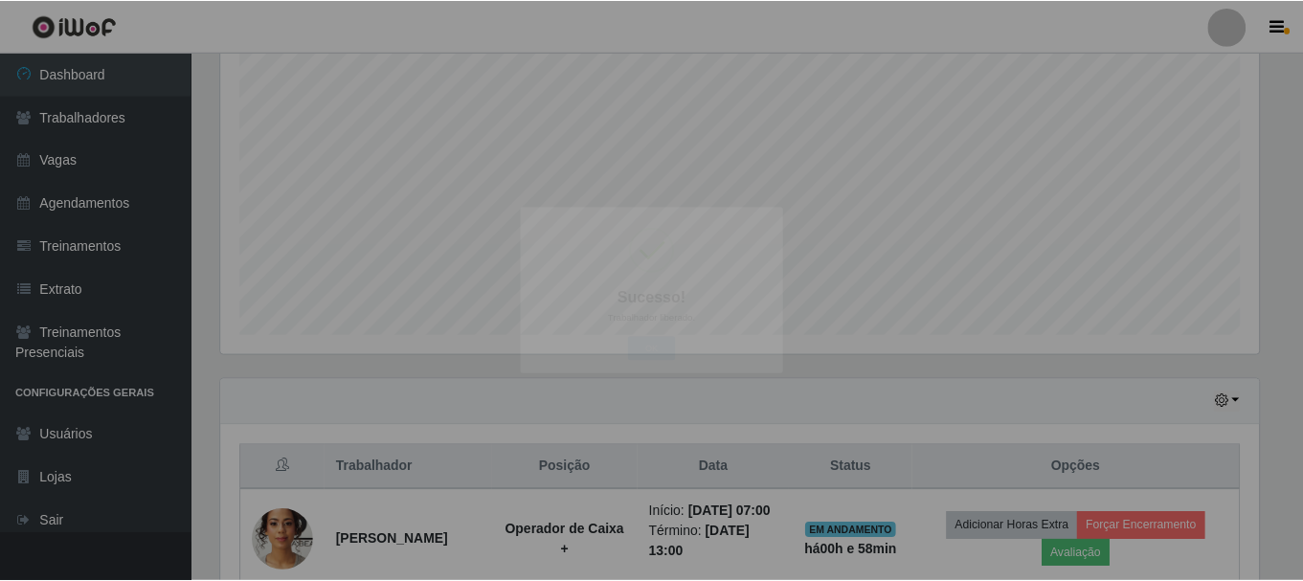
scroll to position [397, 1052]
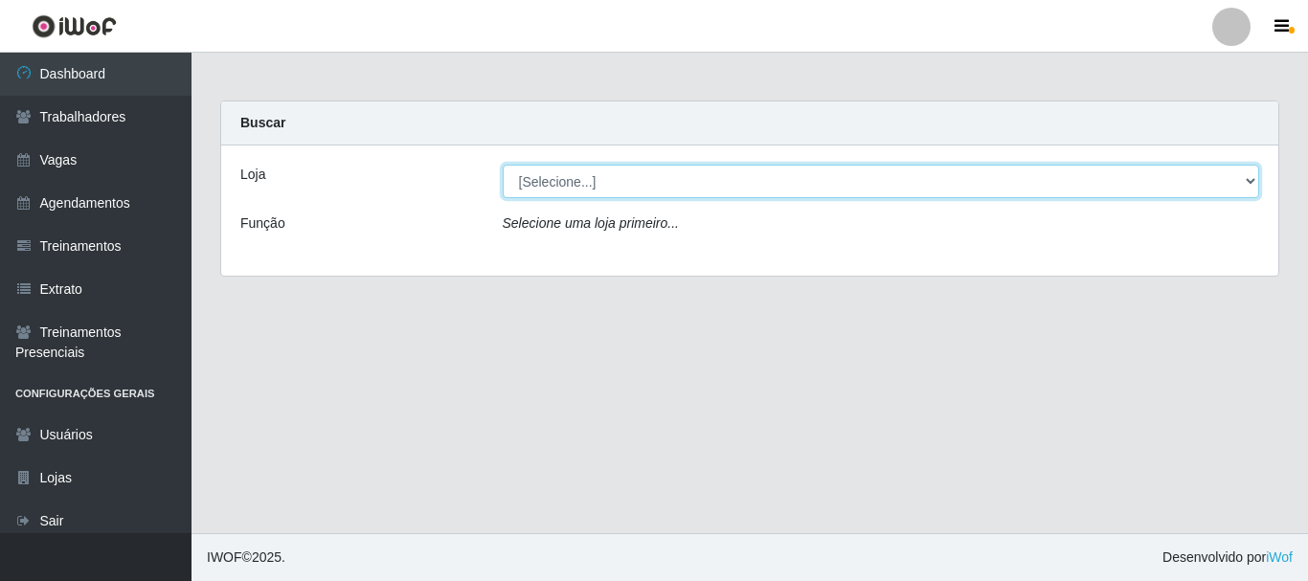
click at [1252, 180] on select "[Selecione...] SuperFácil Atacado - [PERSON_NAME]" at bounding box center [881, 182] width 757 height 34
select select "399"
click at [503, 165] on select "[Selecione...] SuperFácil Atacado - [PERSON_NAME]" at bounding box center [881, 182] width 757 height 34
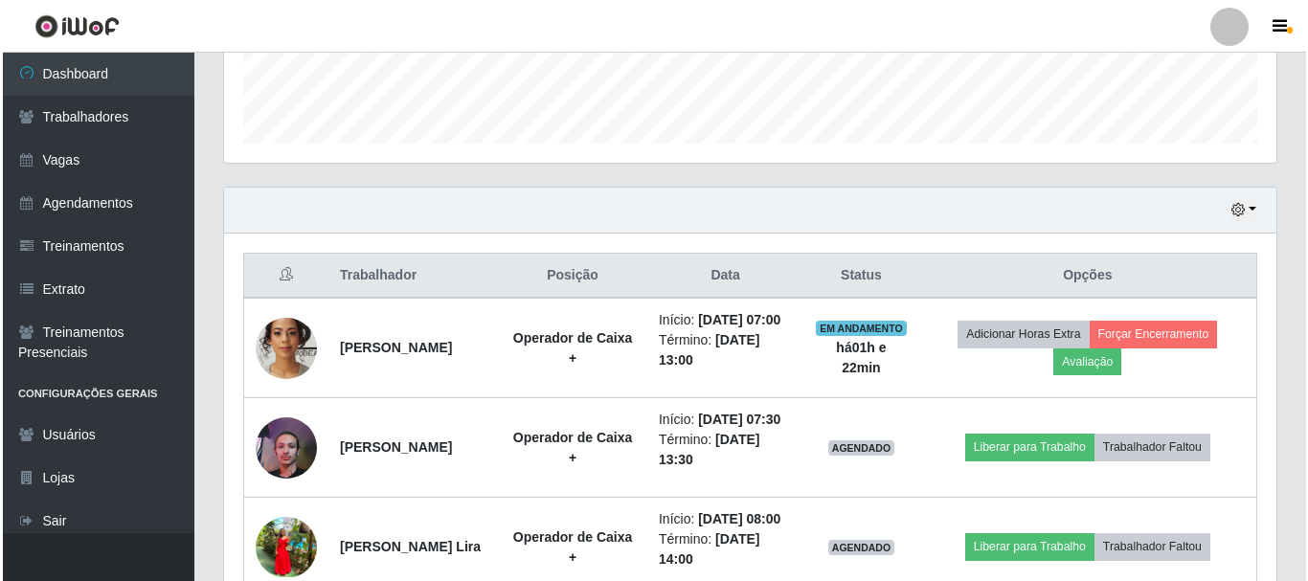
scroll to position [574, 0]
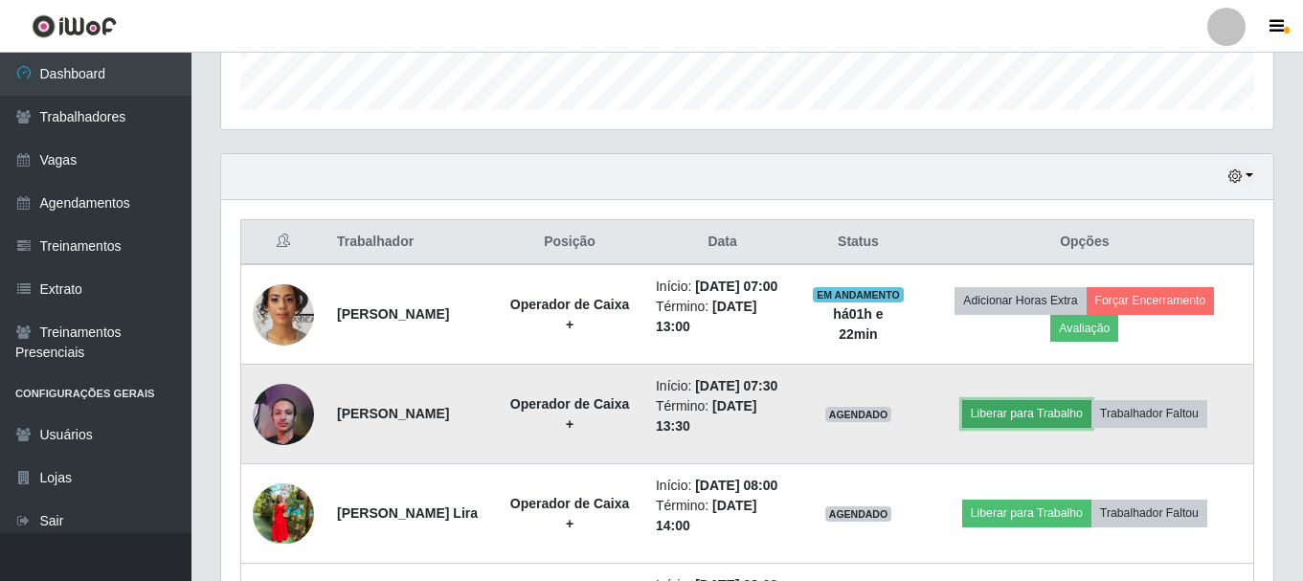
click at [1004, 427] on button "Liberar para Trabalho" at bounding box center [1026, 413] width 129 height 27
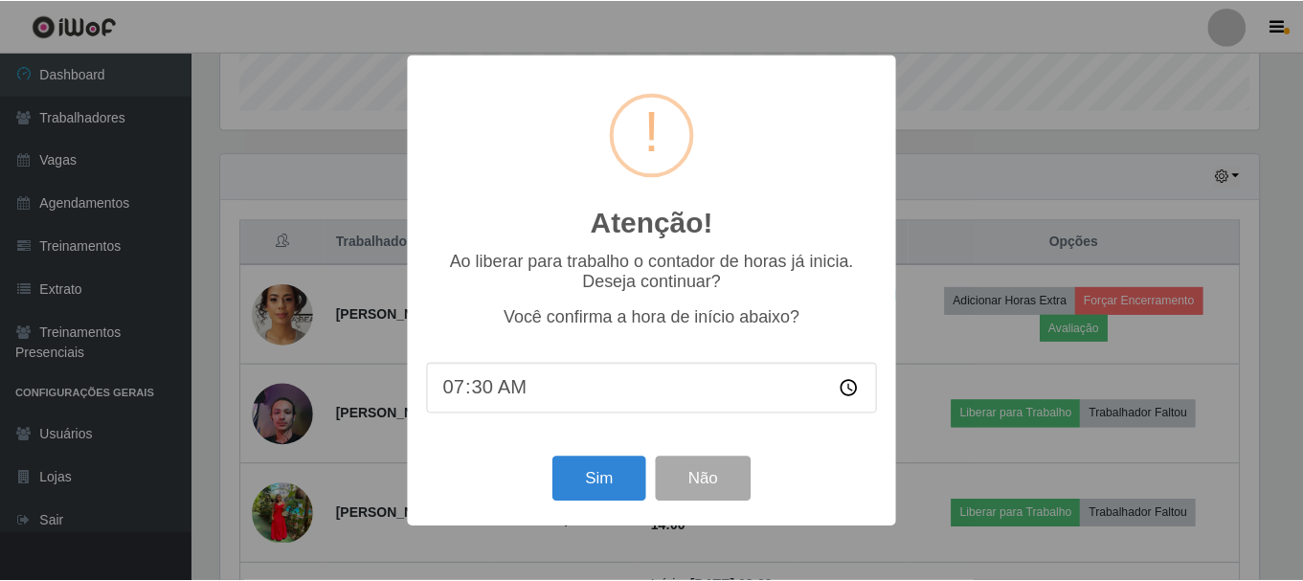
scroll to position [397, 1042]
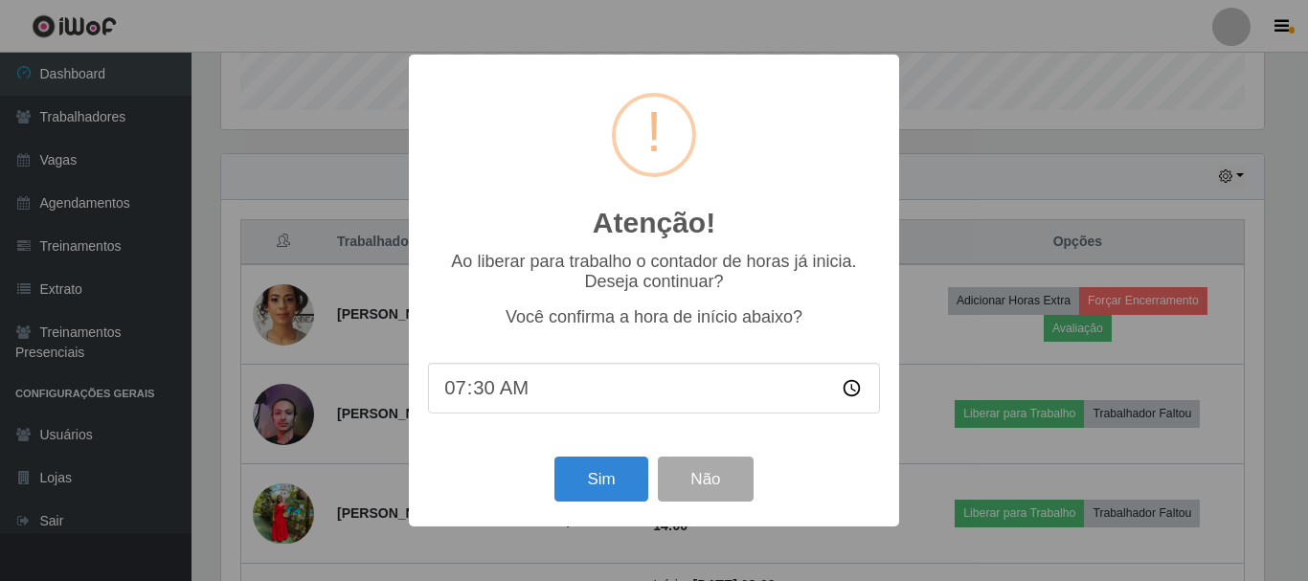
click at [854, 391] on input "07:30" at bounding box center [654, 388] width 452 height 51
type input "08:00"
click at [587, 485] on button "Sim" at bounding box center [600, 479] width 93 height 45
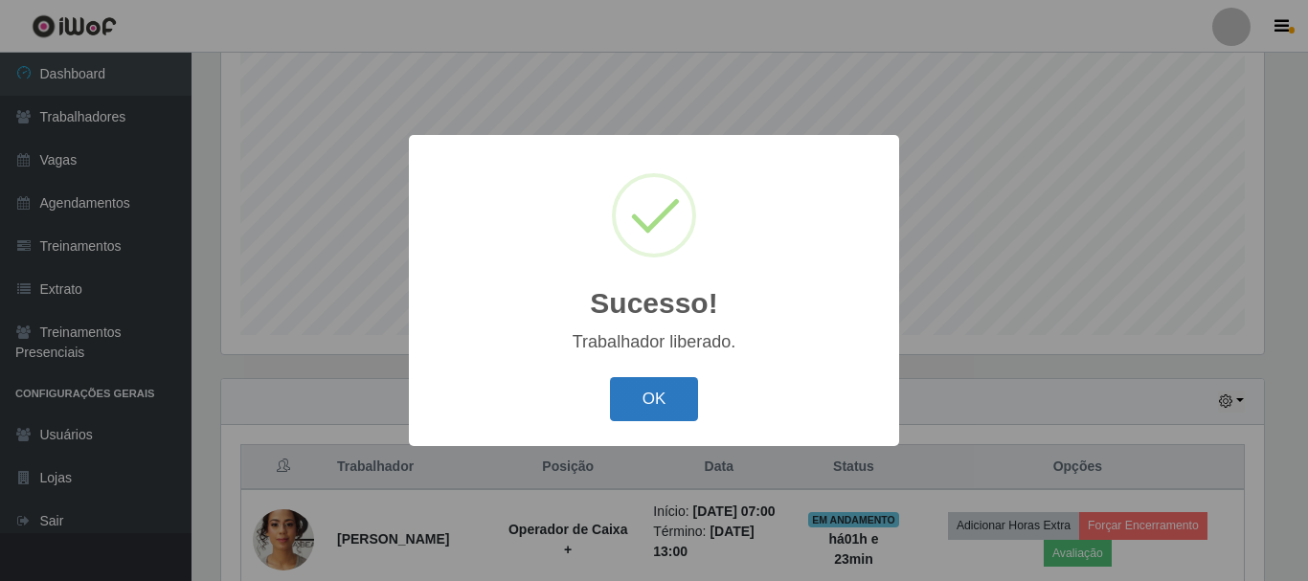
click at [641, 400] on button "OK" at bounding box center [654, 399] width 89 height 45
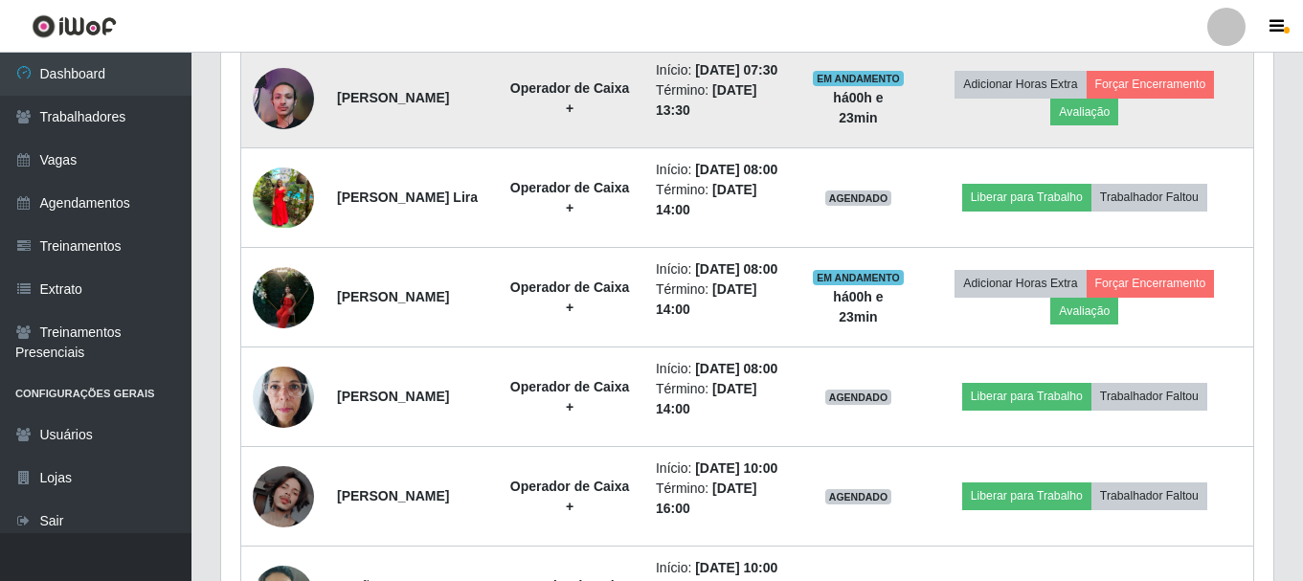
scroll to position [924, 0]
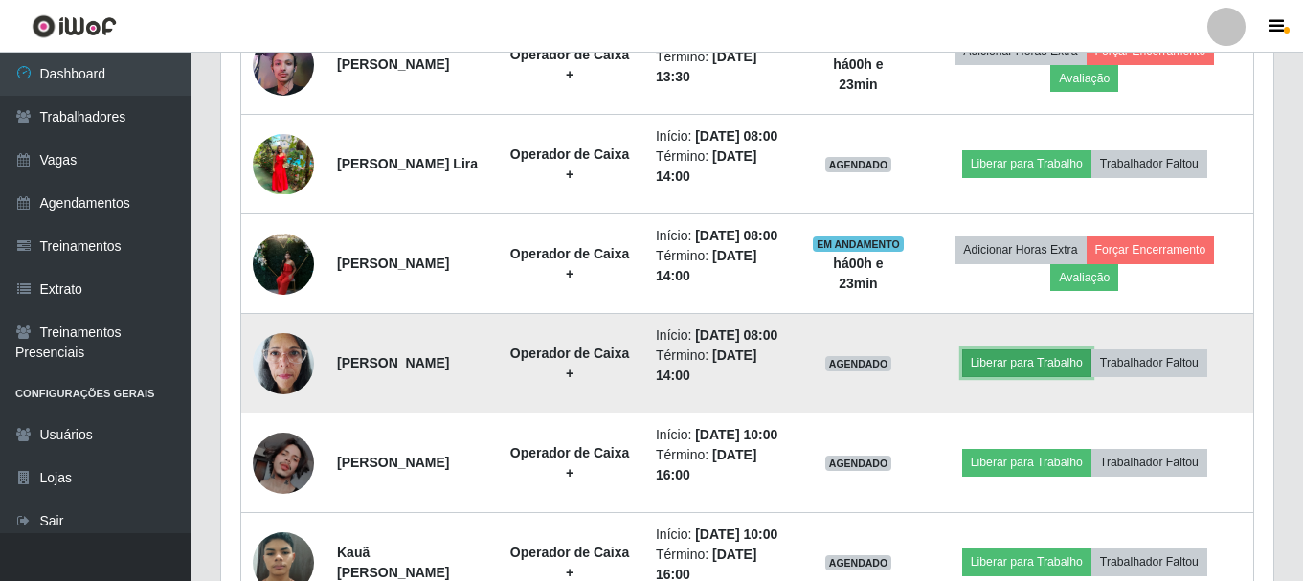
click at [1005, 376] on button "Liberar para Trabalho" at bounding box center [1026, 362] width 129 height 27
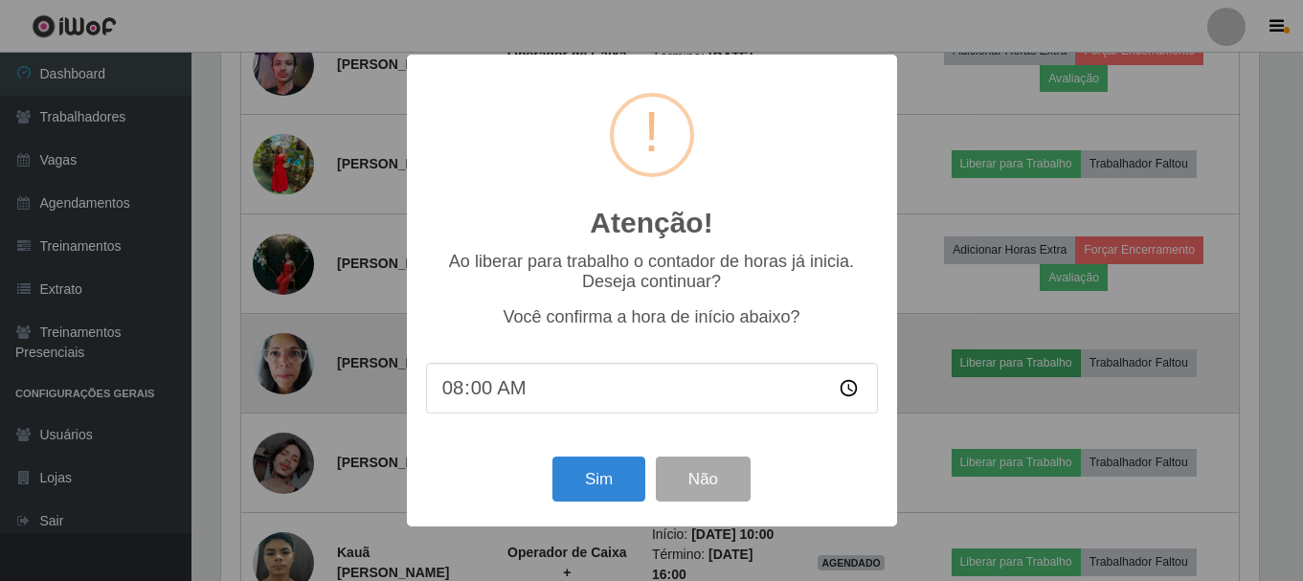
scroll to position [397, 1042]
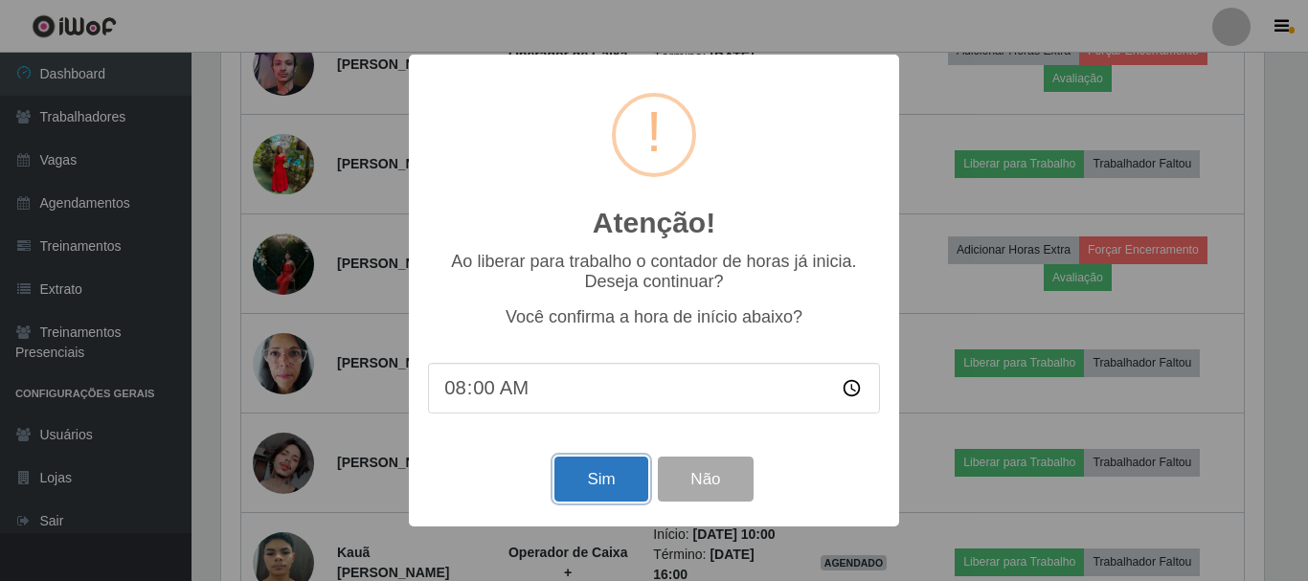
click at [572, 483] on button "Sim" at bounding box center [600, 479] width 93 height 45
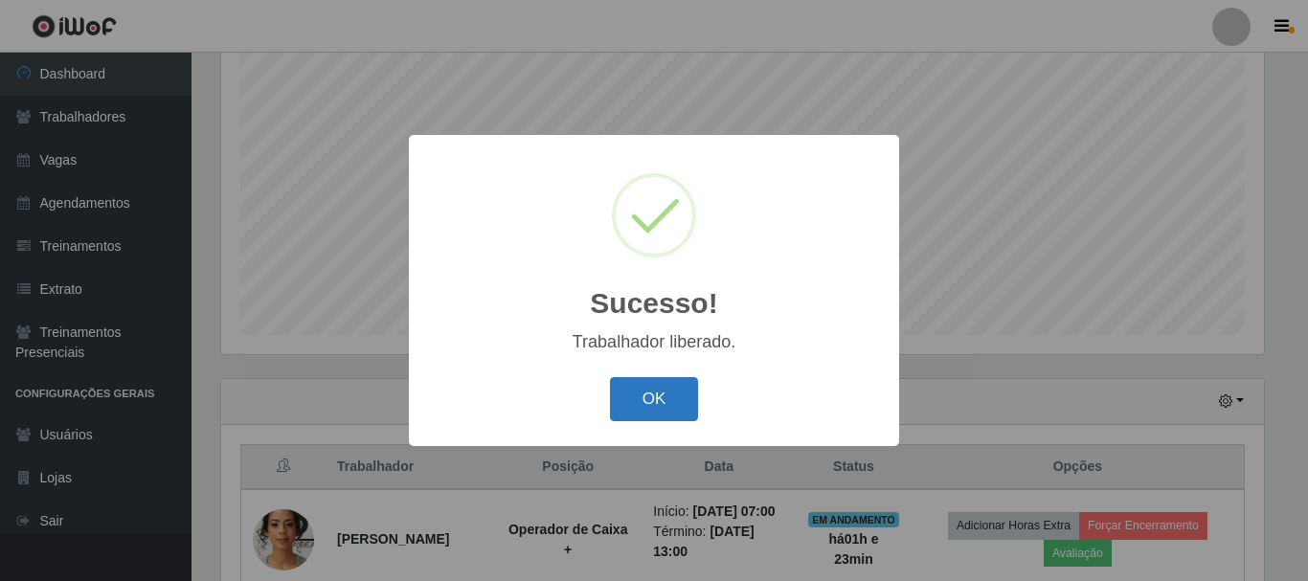
click at [681, 398] on button "OK" at bounding box center [654, 399] width 89 height 45
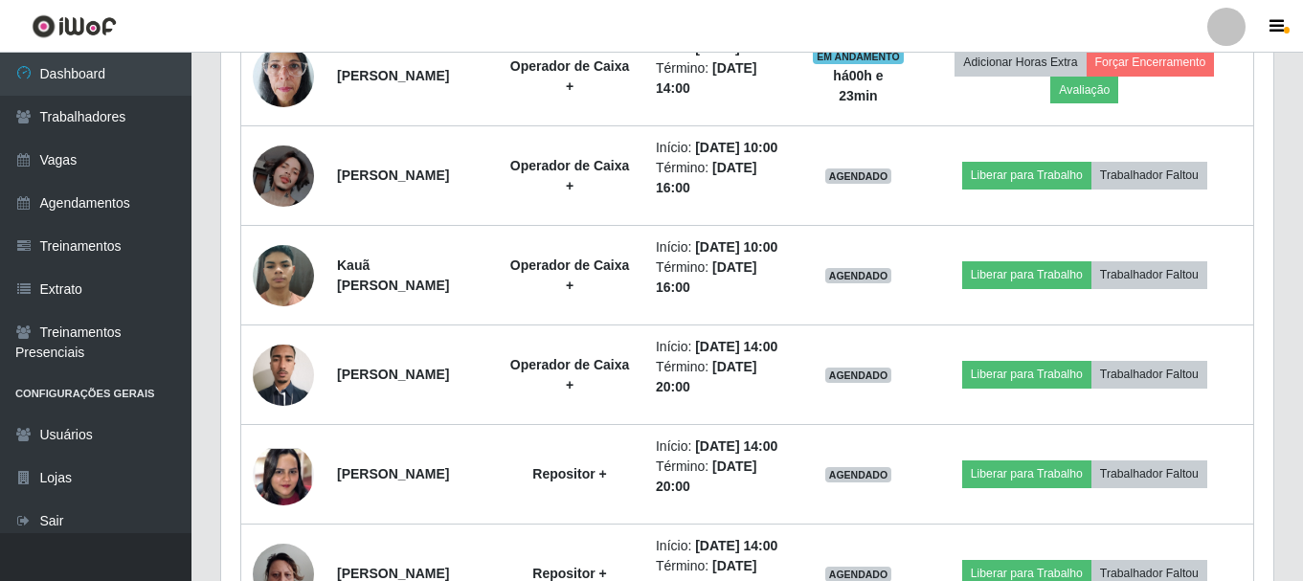
scroll to position [1307, 0]
